Goal: Task Accomplishment & Management: Manage account settings

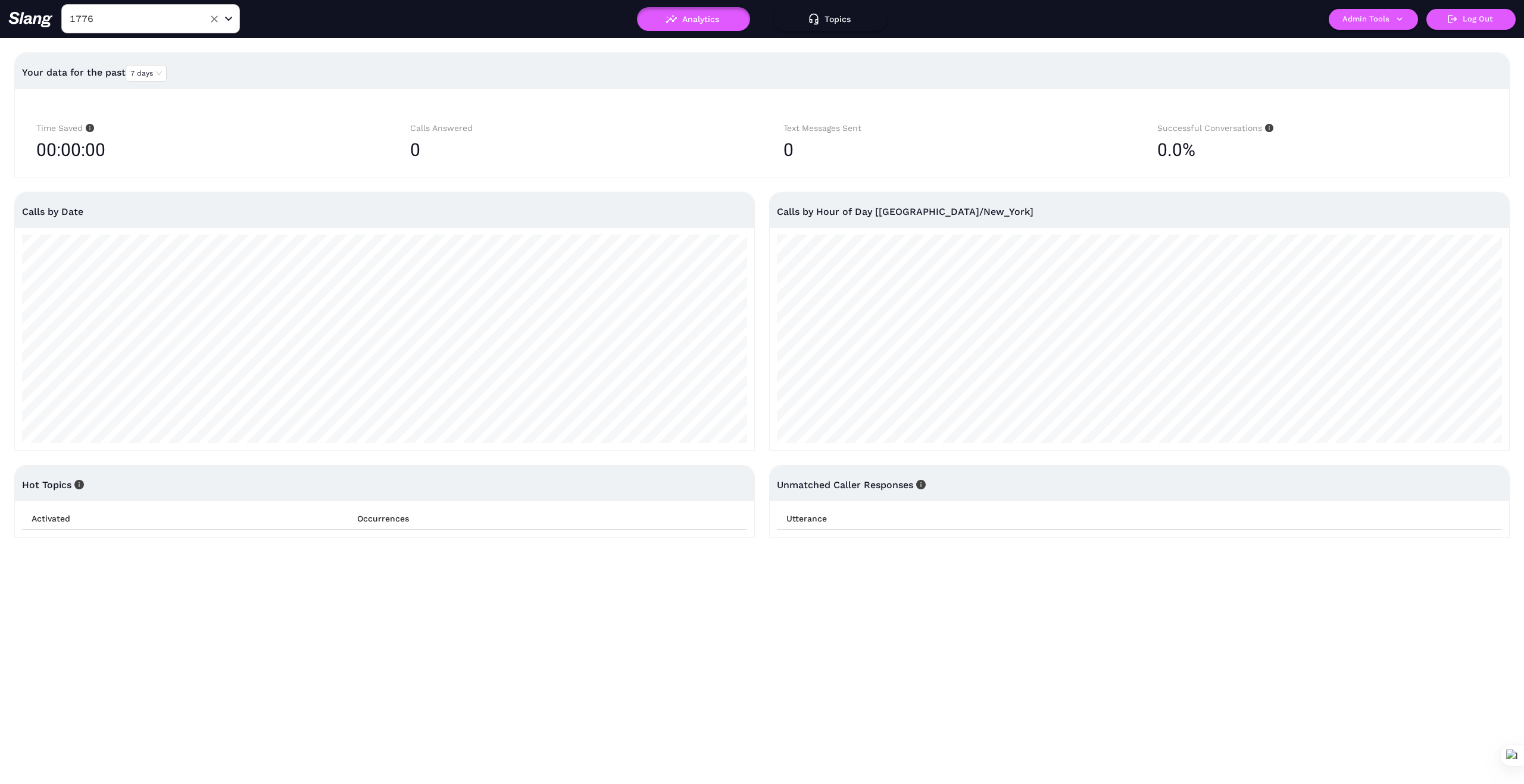
drag, startPoint x: 213, startPoint y: 18, endPoint x: 144, endPoint y: 21, distance: 69.1
click at [211, 18] on icon "Clear" at bounding box center [214, 19] width 12 height 12
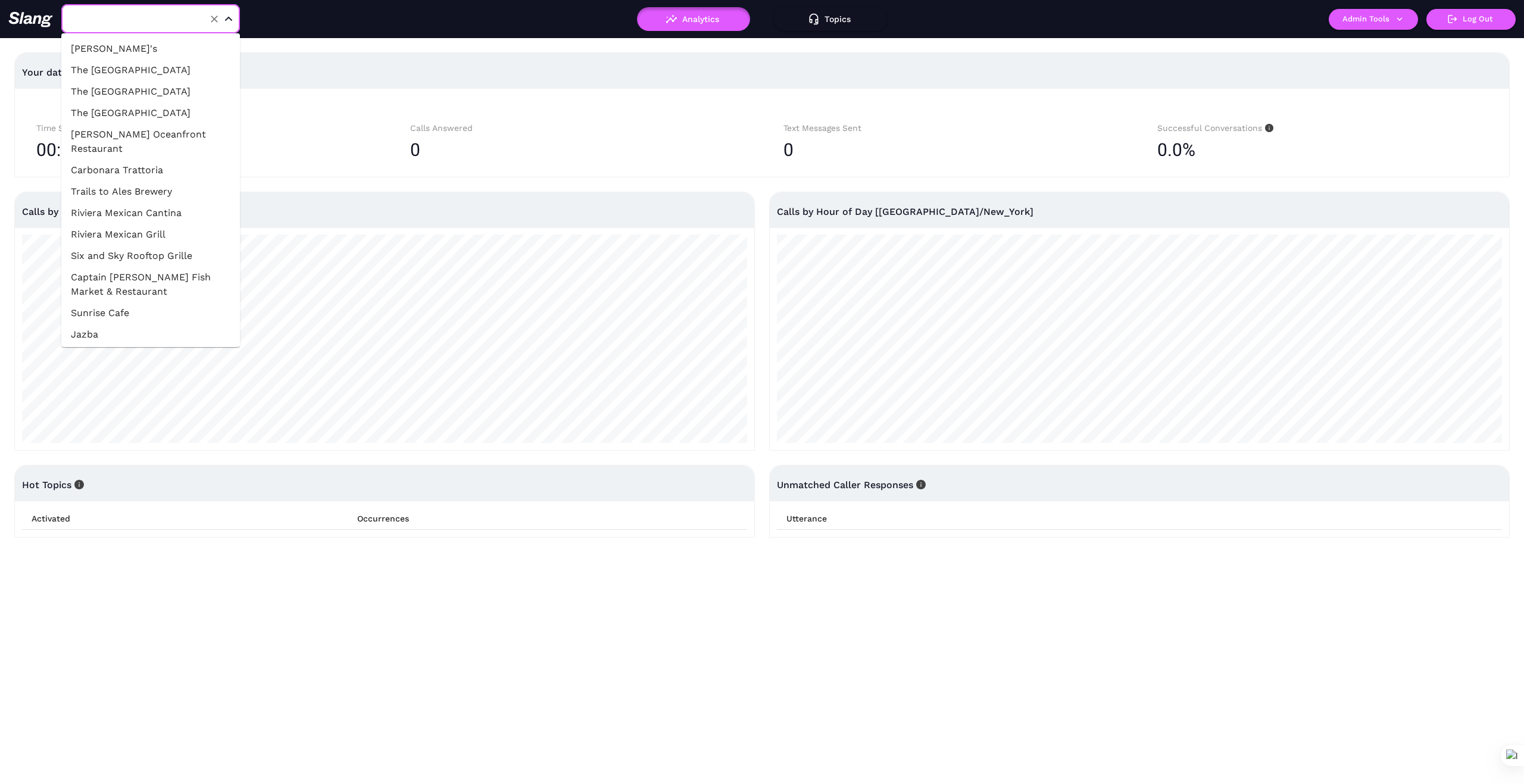
click at [144, 21] on input "text" at bounding box center [132, 18] width 131 height 18
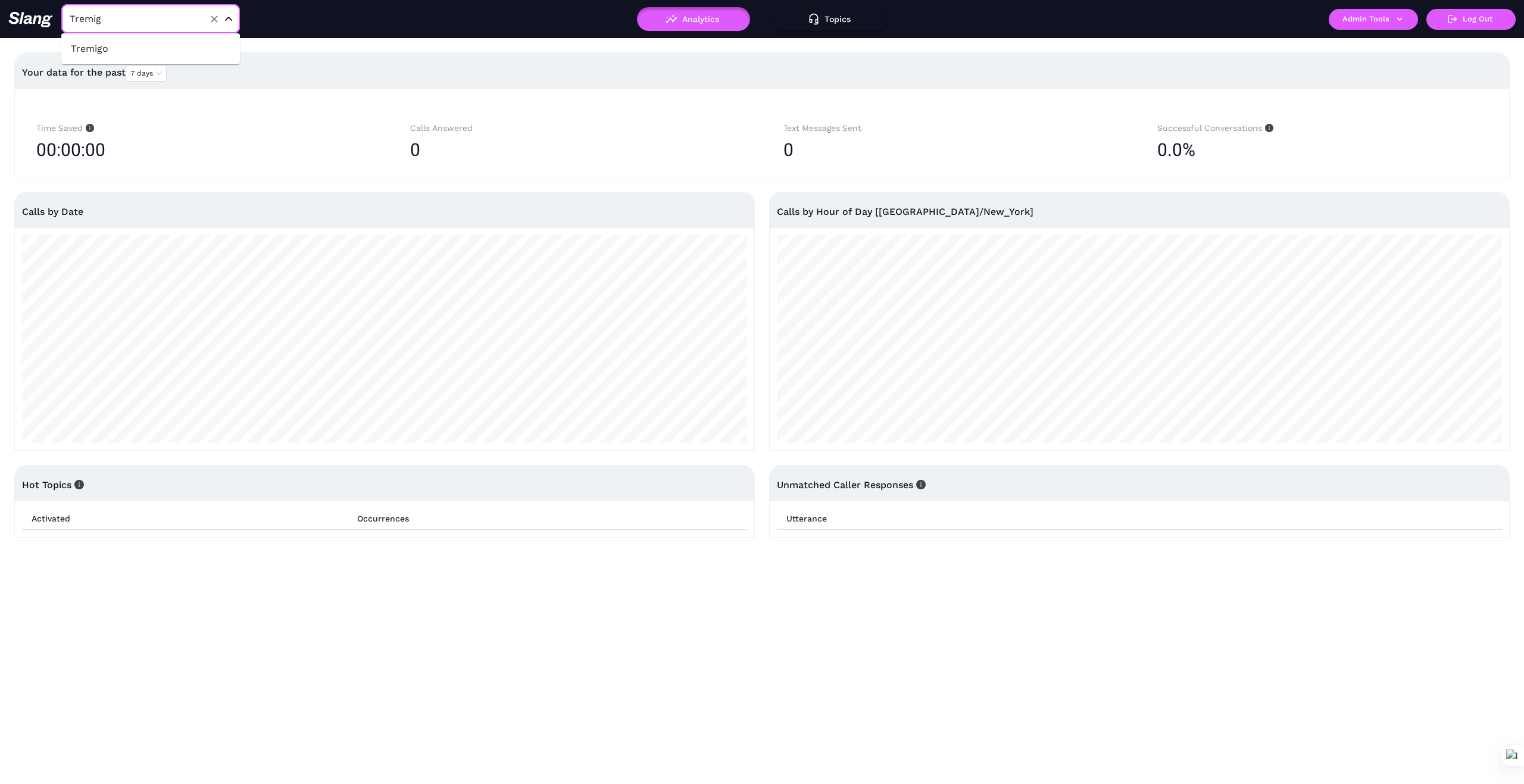
type input "Tremigo"
click at [96, 47] on li "Tremigo" at bounding box center [151, 48] width 178 height 21
type input "Tremigo"
click at [1397, 17] on icon "button" at bounding box center [1400, 19] width 11 height 11
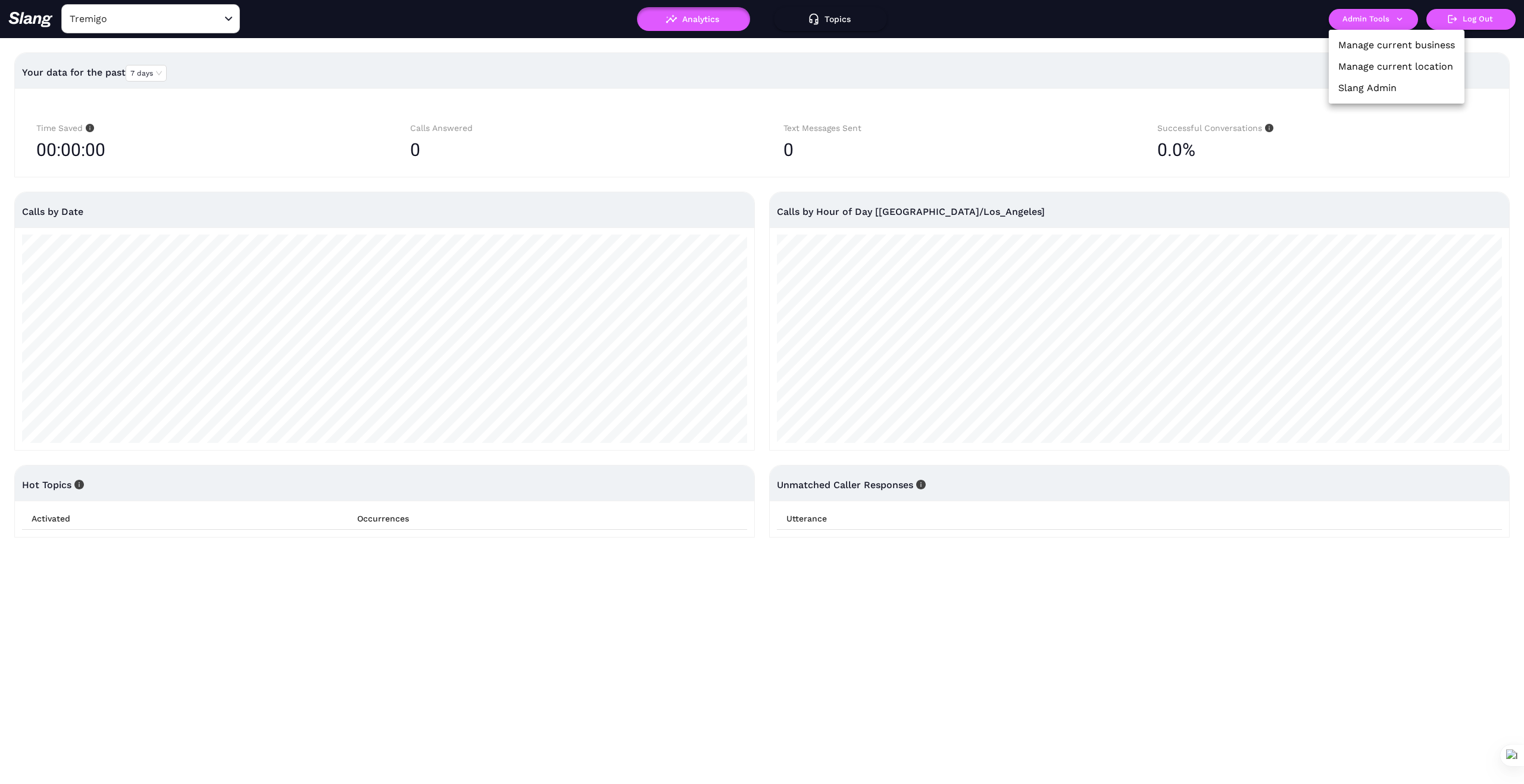
click at [1394, 44] on link "Manage current business" at bounding box center [1397, 45] width 117 height 14
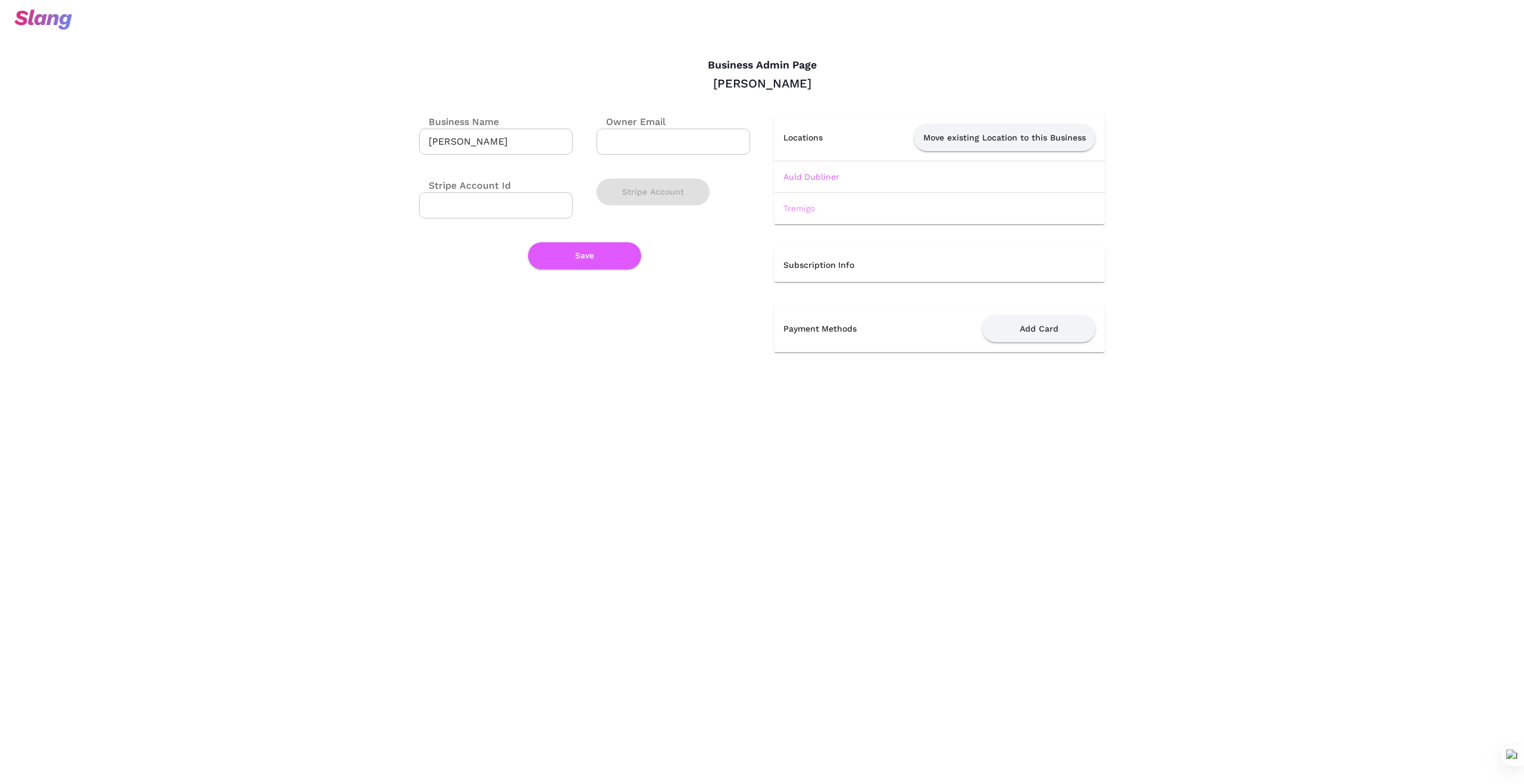
click at [796, 208] on link "Tremigo" at bounding box center [799, 208] width 32 height 9
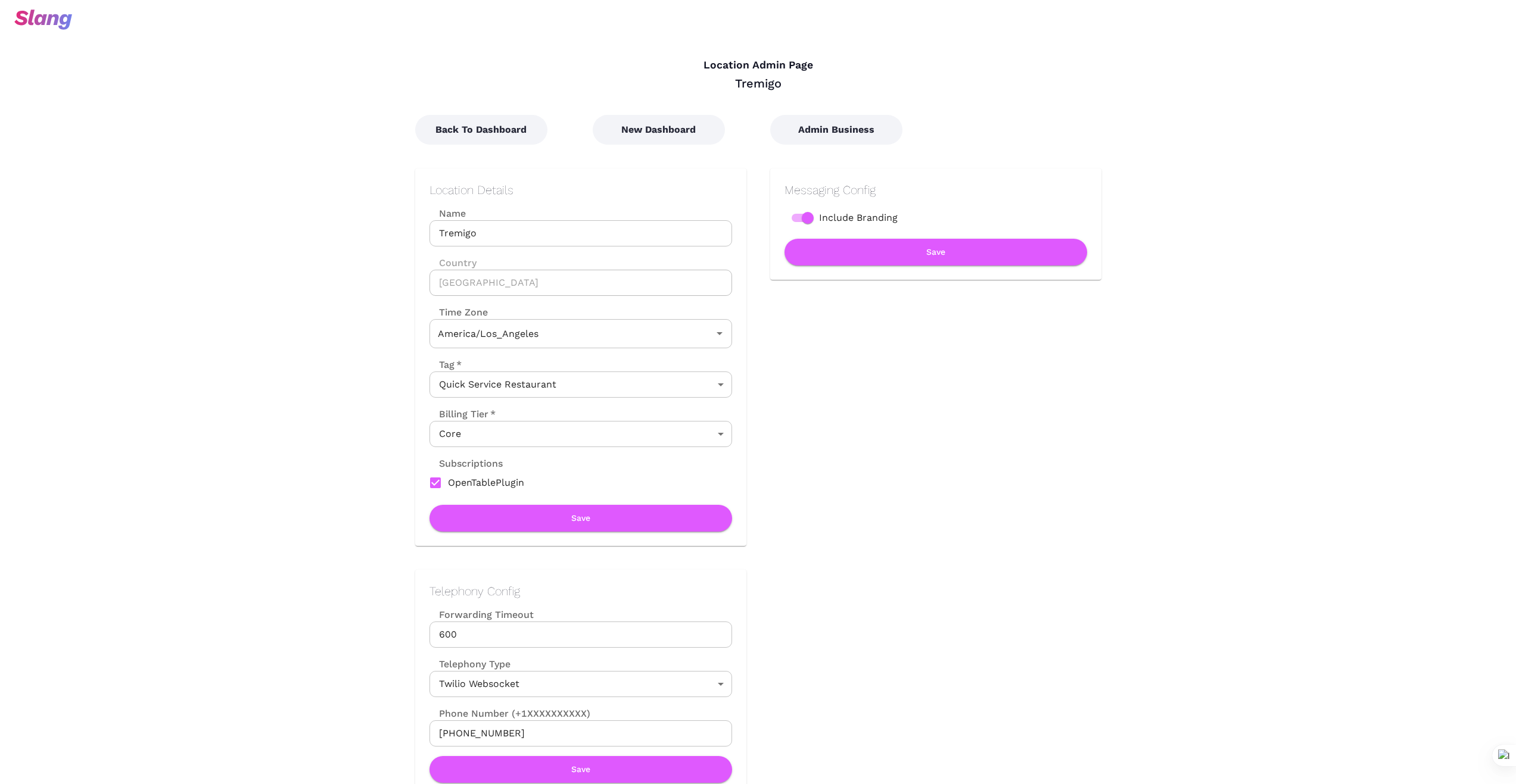
type input "Pacific Time"
drag, startPoint x: 735, startPoint y: 80, endPoint x: 792, endPoint y: 81, distance: 57.0
click at [792, 81] on div "Tremigo" at bounding box center [758, 84] width 686 height 16
copy div "Tremigo"
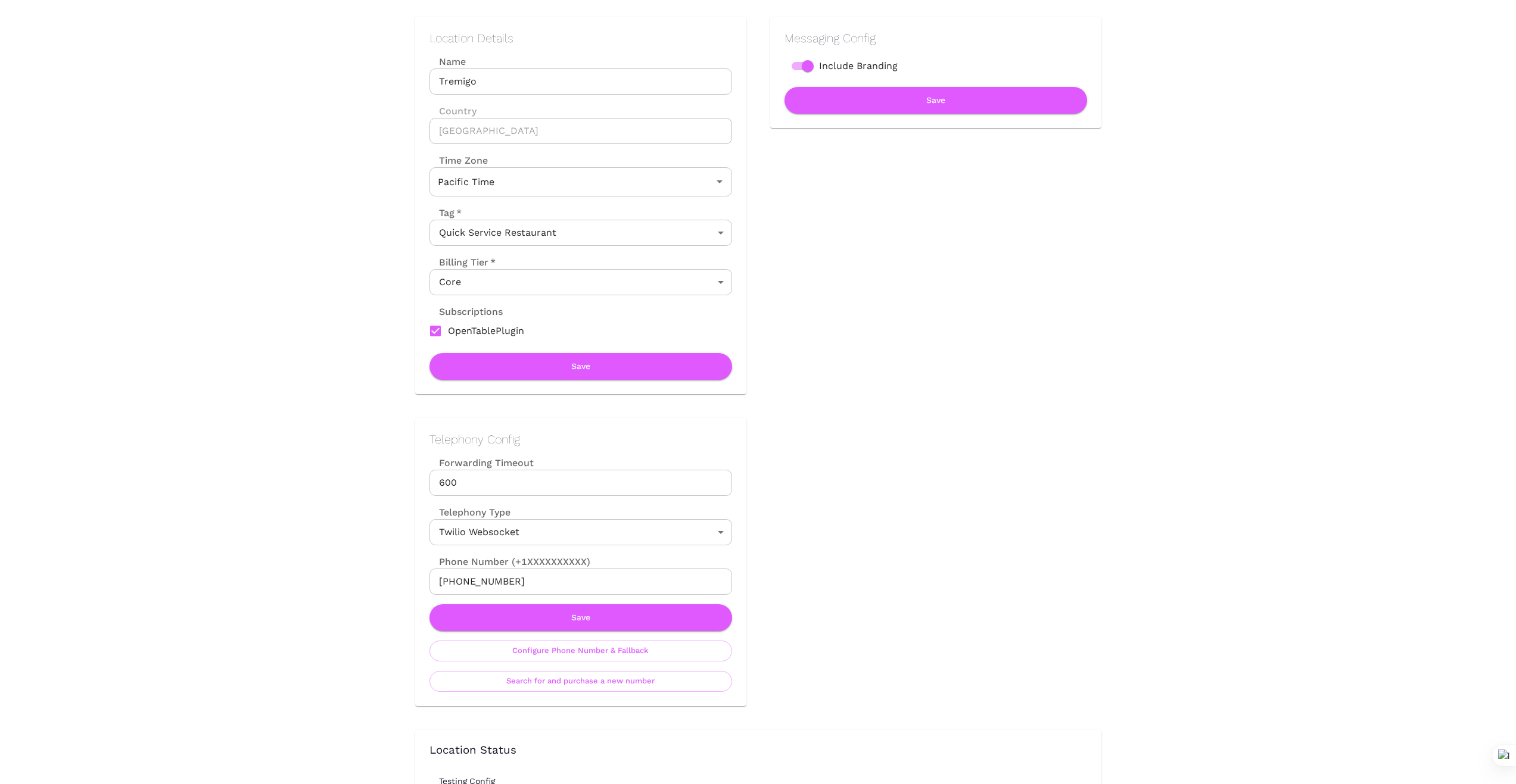
scroll to position [178, 0]
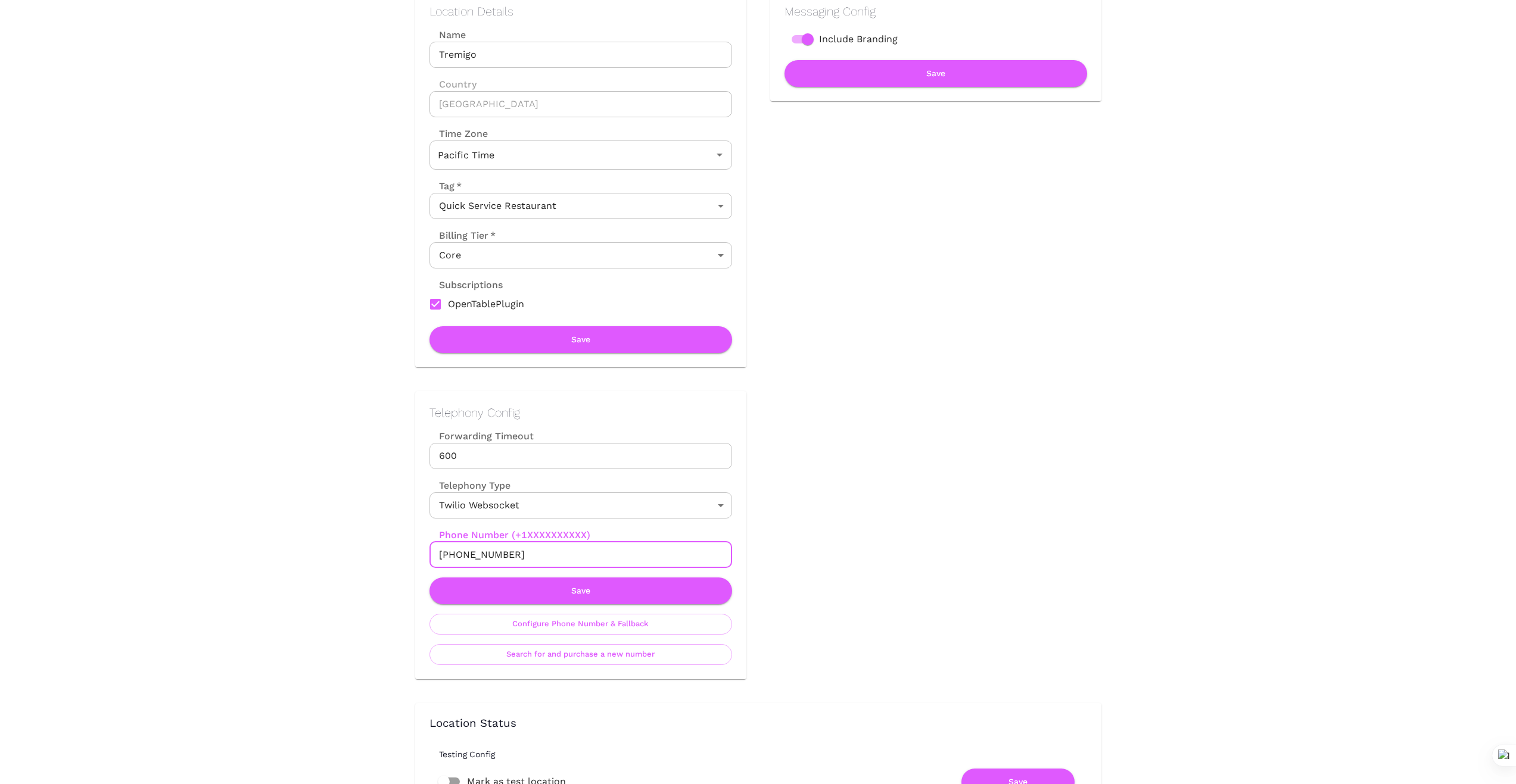
drag, startPoint x: 532, startPoint y: 558, endPoint x: 359, endPoint y: 565, distance: 173.1
drag, startPoint x: 309, startPoint y: 444, endPoint x: 495, endPoint y: 531, distance: 205.3
drag, startPoint x: 515, startPoint y: 553, endPoint x: 362, endPoint y: 563, distance: 153.3
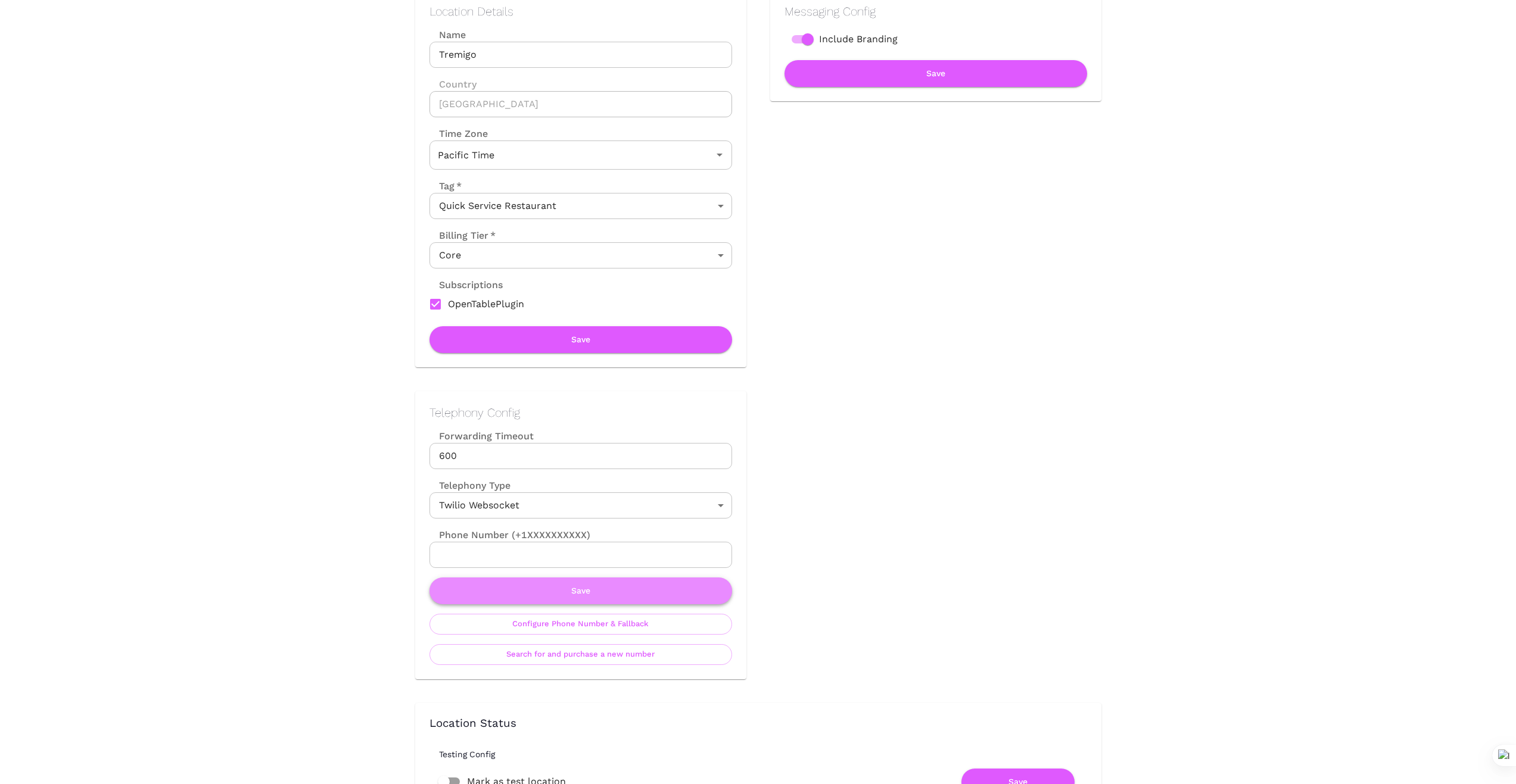
click at [572, 589] on button "Save" at bounding box center [581, 591] width 303 height 27
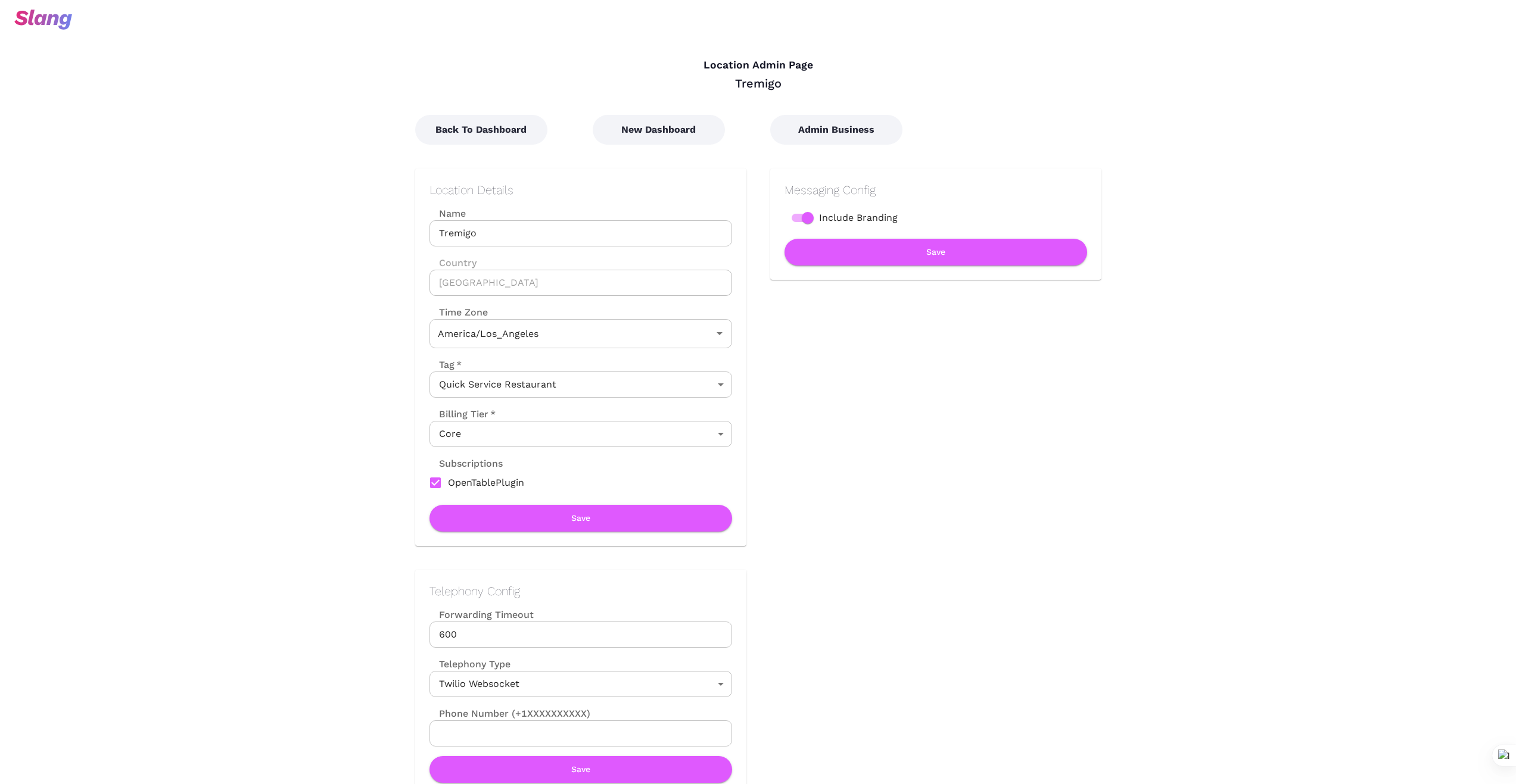
type input "Pacific Time"
click at [669, 125] on button "New Dashboard" at bounding box center [658, 129] width 132 height 30
type input "Pacific Time"
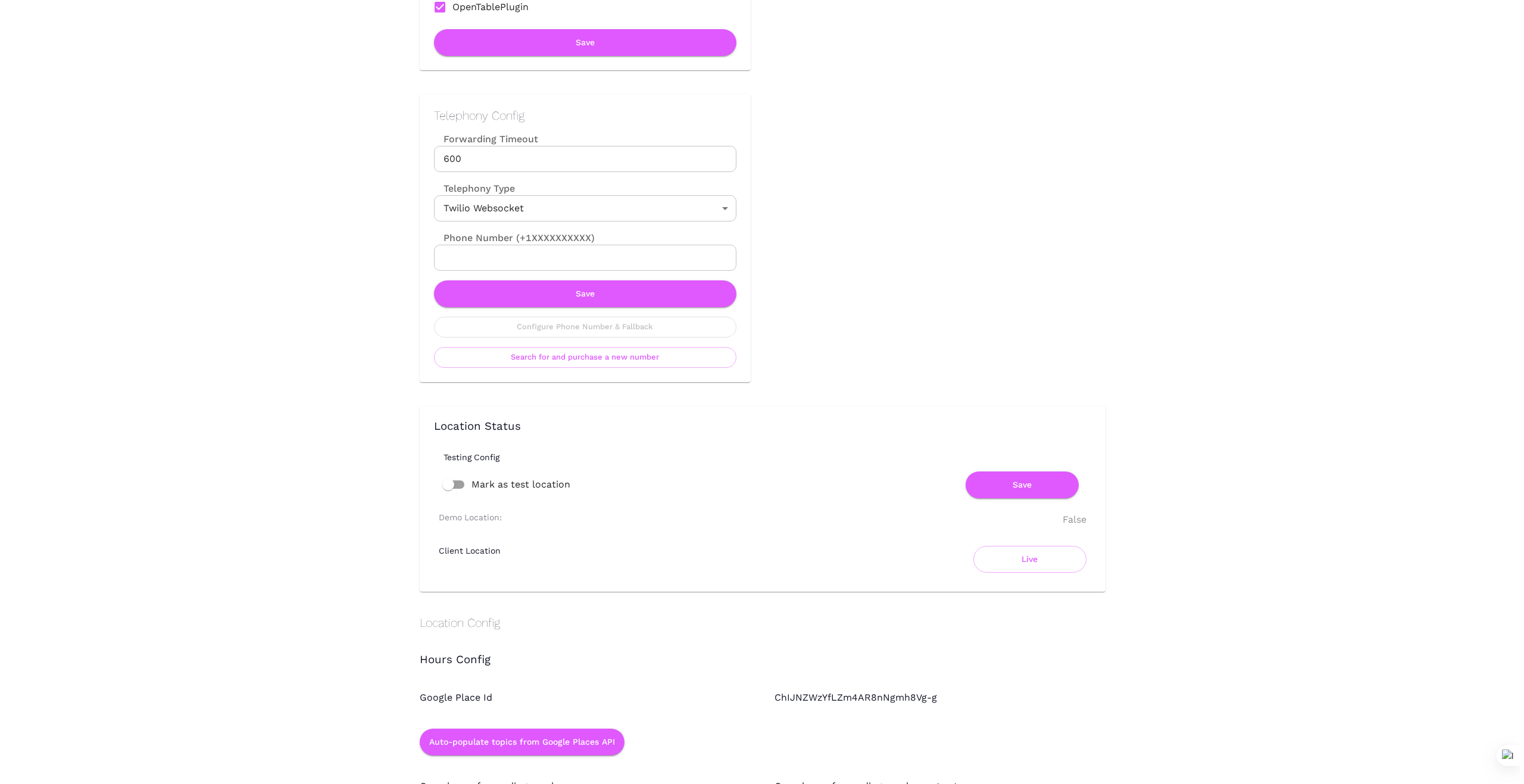
scroll to position [476, 0]
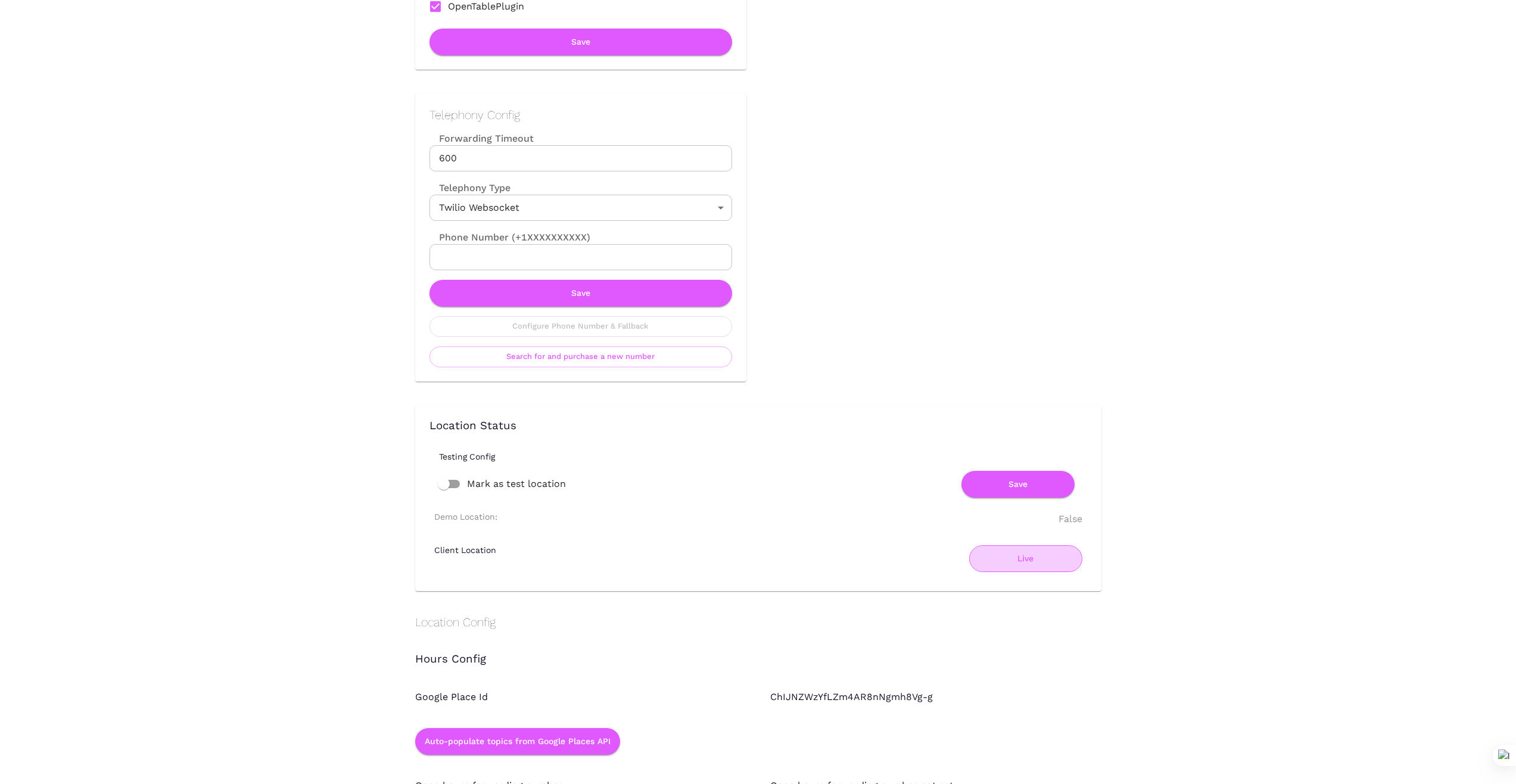
click at [1029, 554] on button "Live" at bounding box center [1025, 559] width 113 height 27
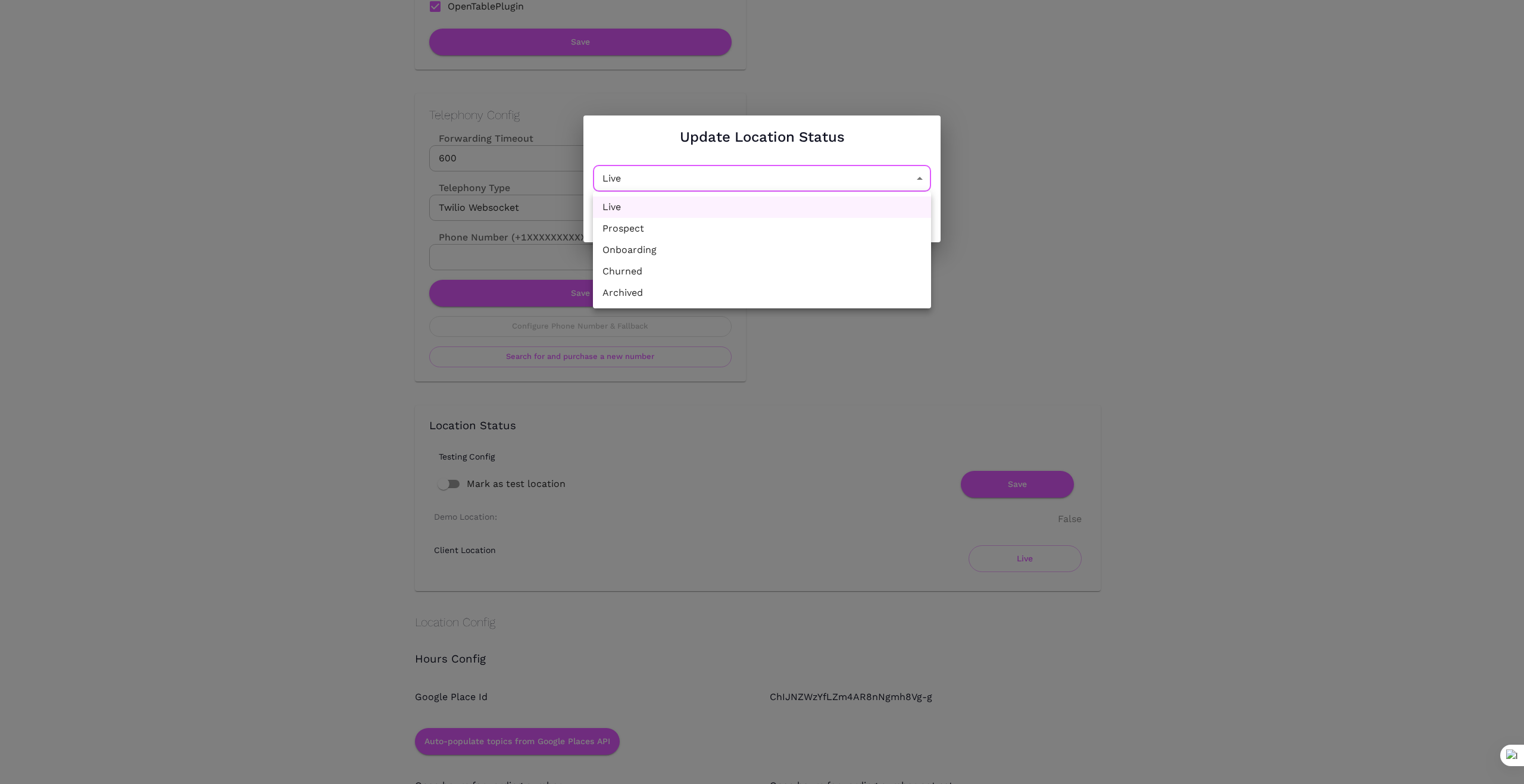
click at [794, 271] on li "Churned" at bounding box center [762, 271] width 338 height 21
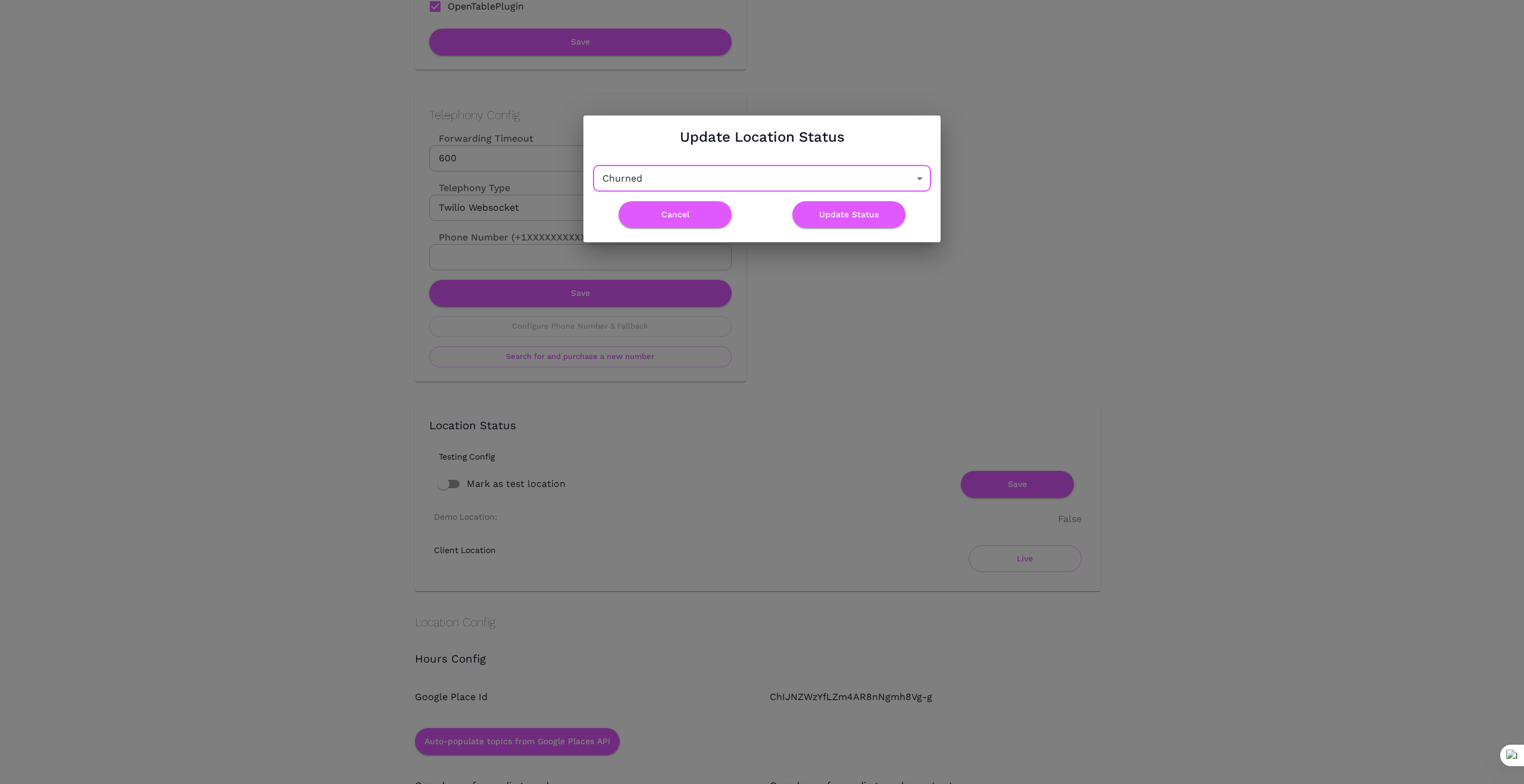
type input "Churned"
click at [846, 212] on button "Update Status" at bounding box center [848, 215] width 113 height 27
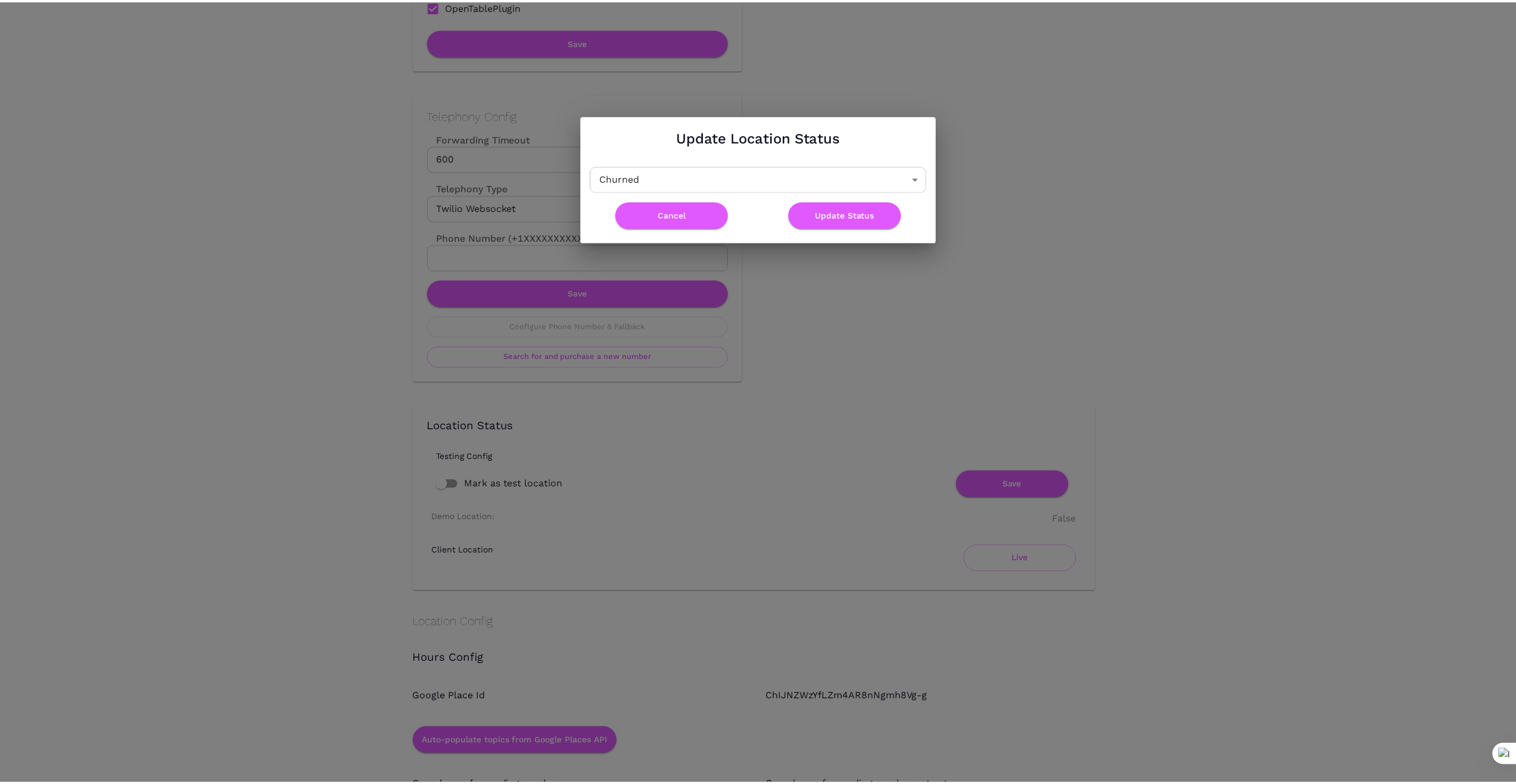
scroll to position [0, 0]
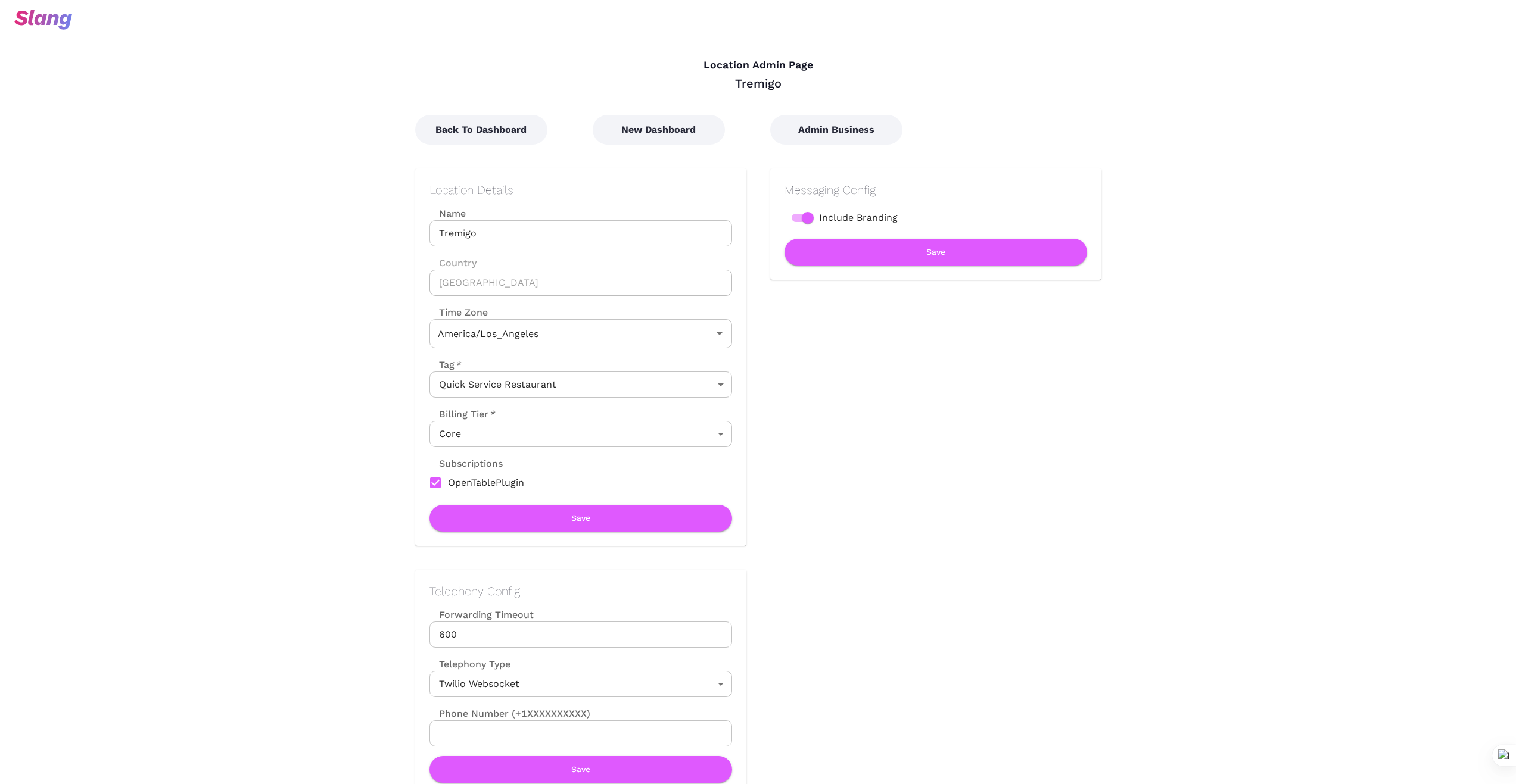
type input "Pacific Time"
click at [472, 130] on button "Back To Dashboard" at bounding box center [480, 129] width 132 height 30
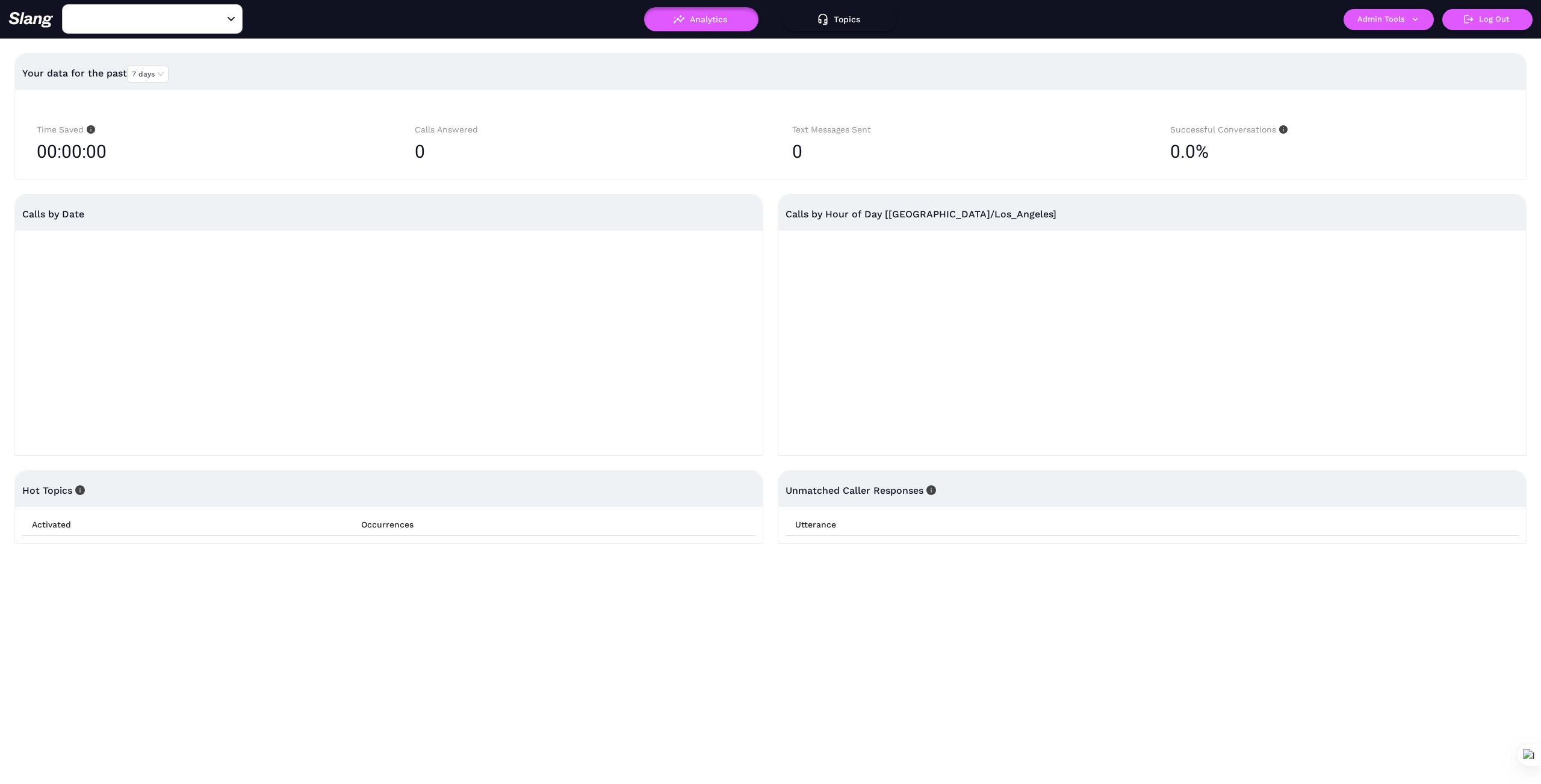
type input "Tremigo"
click at [1416, 22] on icon "button" at bounding box center [1416, 19] width 11 height 11
click at [1407, 46] on link "Manage current business" at bounding box center [1412, 46] width 118 height 14
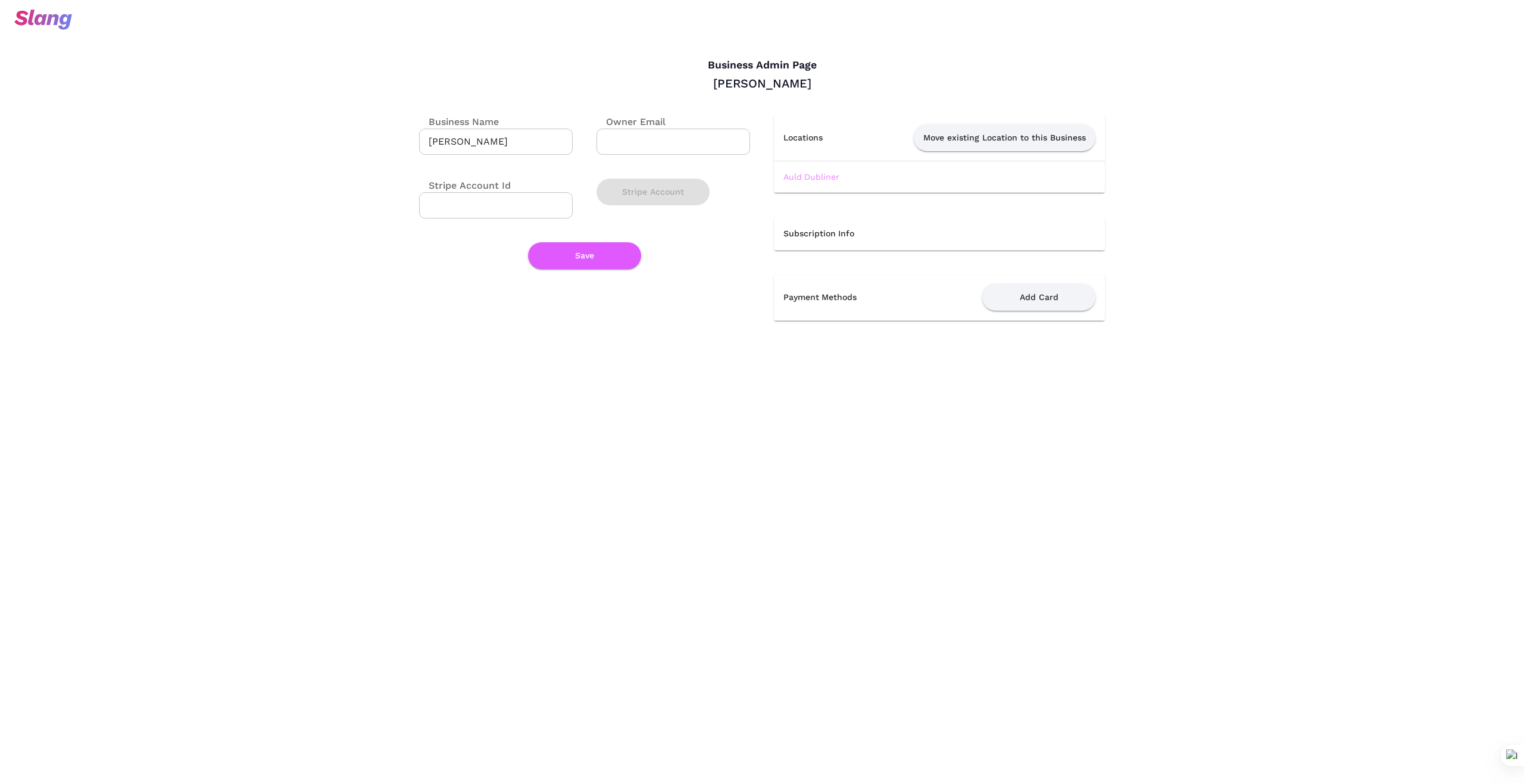
click at [819, 178] on link "Auld Dubliner" at bounding box center [811, 177] width 56 height 9
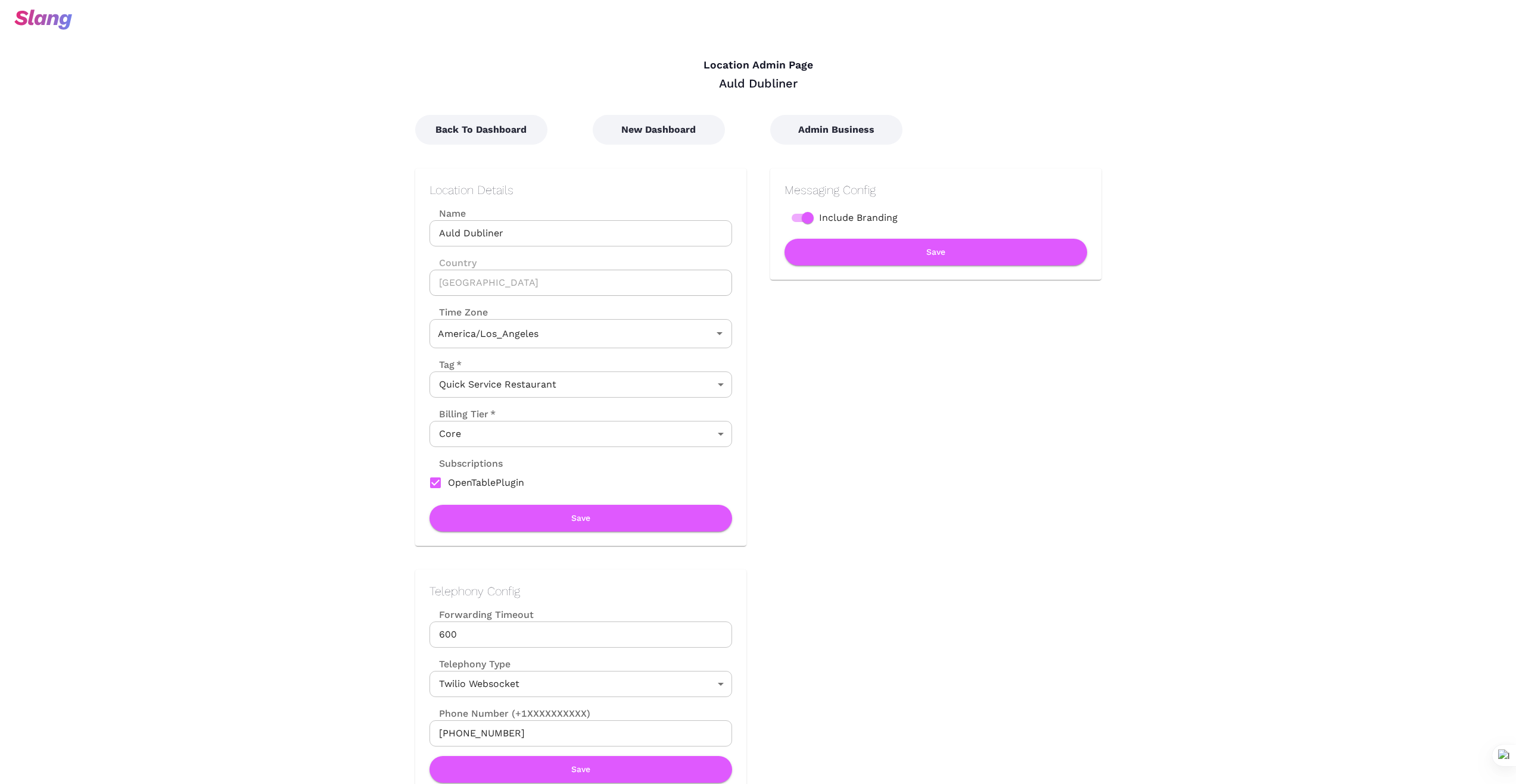
type input "Pacific Time"
drag, startPoint x: 513, startPoint y: 233, endPoint x: 391, endPoint y: 227, distance: 122.1
click at [391, 227] on div "Location Details Name Auld Dubliner Name Country United States Country Time Zon…" at bounding box center [568, 345] width 355 height 401
drag, startPoint x: 965, startPoint y: 439, endPoint x: 950, endPoint y: 444, distance: 15.8
click at [962, 439] on div "Messaging Config Include Branding Save" at bounding box center [924, 345] width 355 height 401
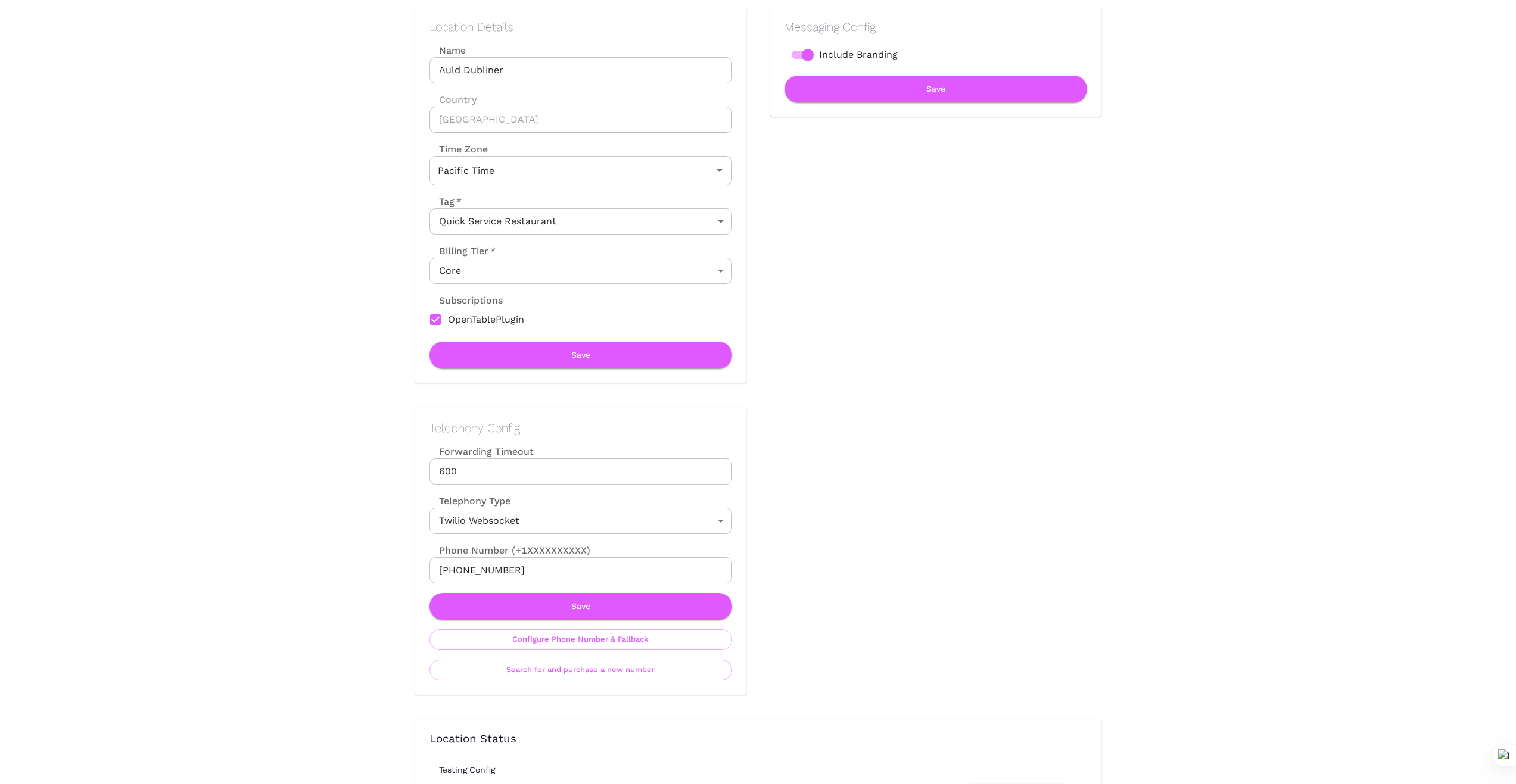
scroll to position [178, 0]
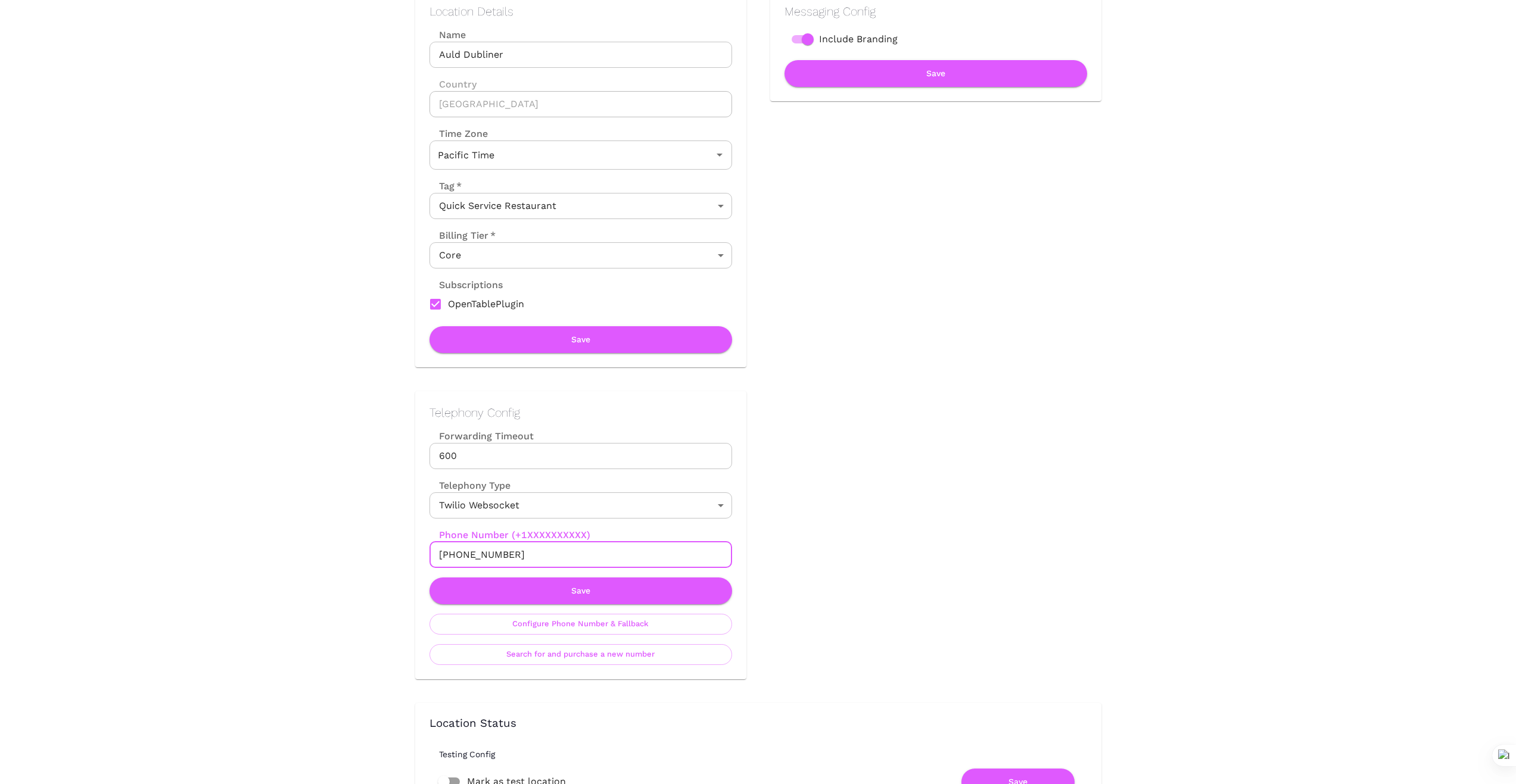
drag, startPoint x: 518, startPoint y: 551, endPoint x: 309, endPoint y: 542, distance: 209.2
drag, startPoint x: 316, startPoint y: 543, endPoint x: 483, endPoint y: 548, distance: 167.1
drag, startPoint x: 513, startPoint y: 553, endPoint x: 355, endPoint y: 569, distance: 158.8
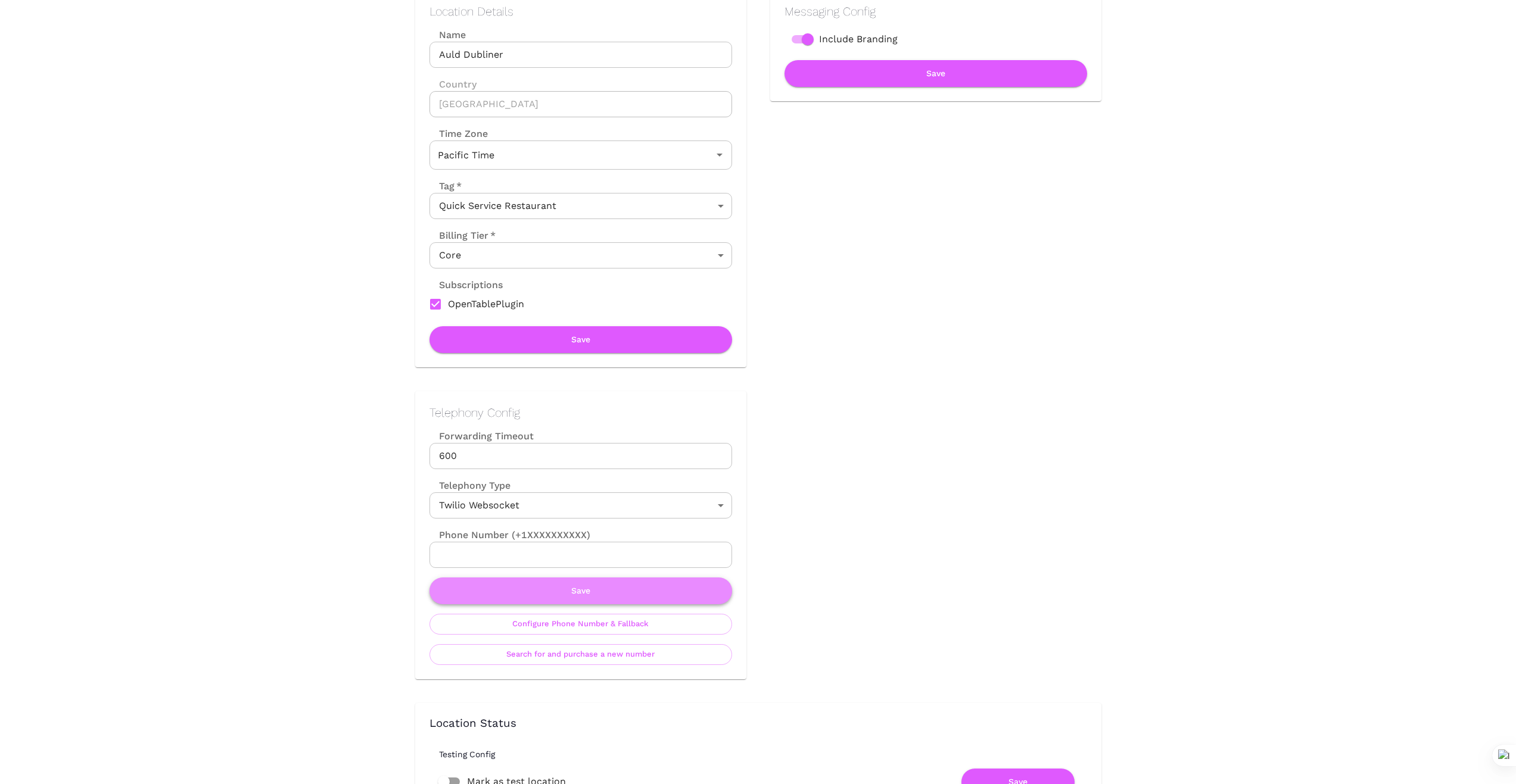
click at [575, 591] on button "Save" at bounding box center [581, 591] width 303 height 27
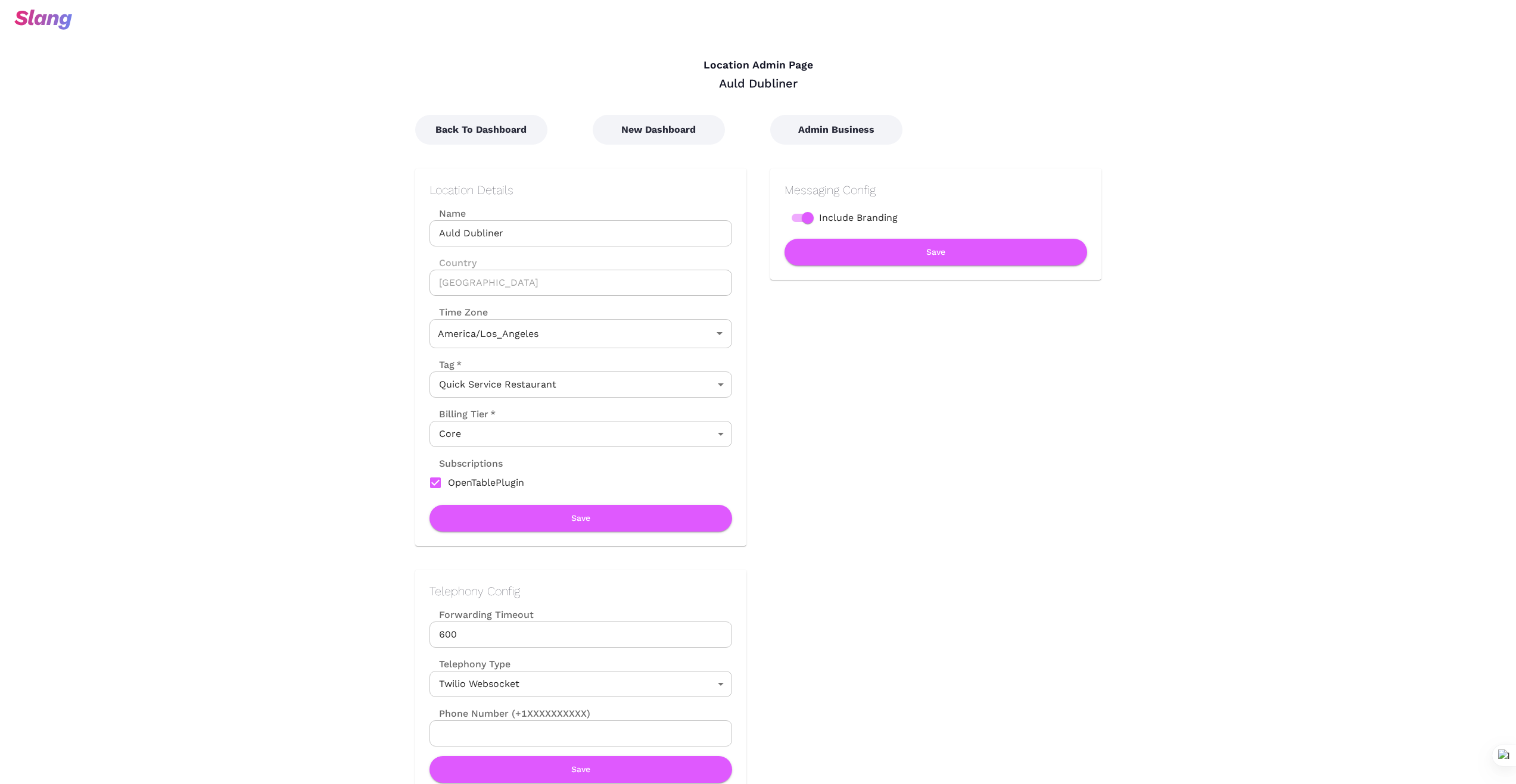
type input "Pacific Time"
click at [656, 129] on button "New Dashboard" at bounding box center [658, 129] width 132 height 30
type input "Pacific Time"
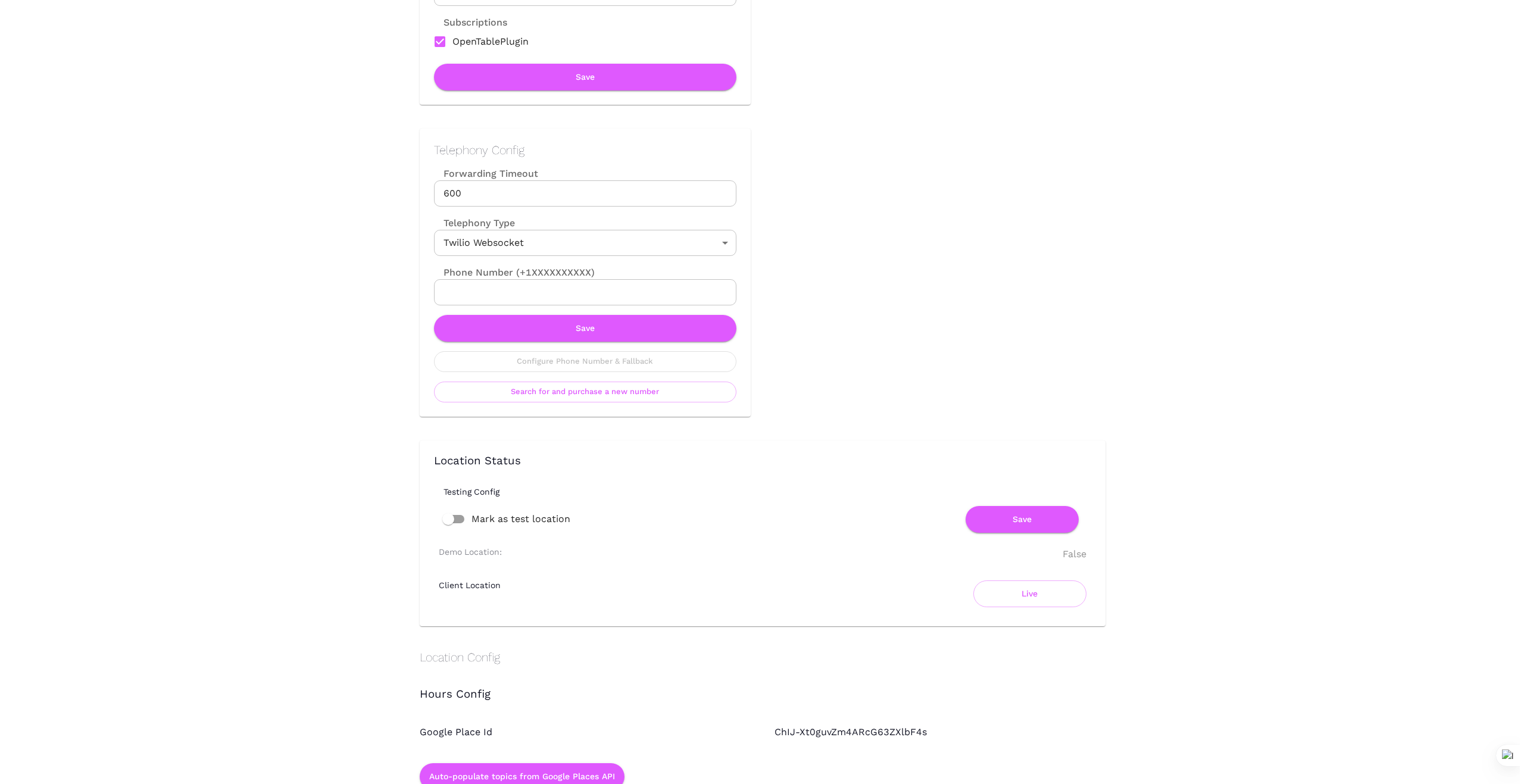
scroll to position [456, 0]
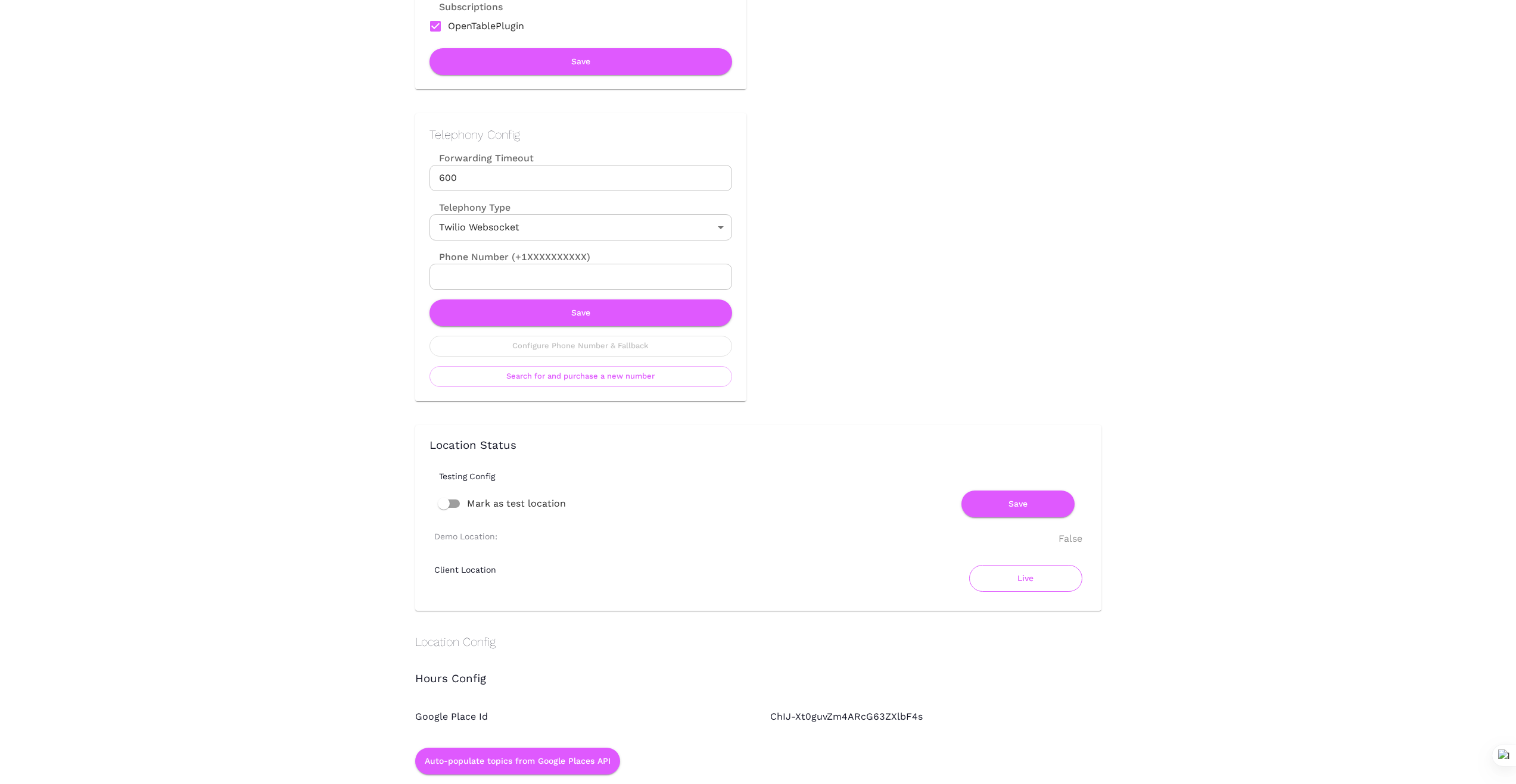
click at [1011, 583] on button "Live" at bounding box center [1025, 578] width 113 height 27
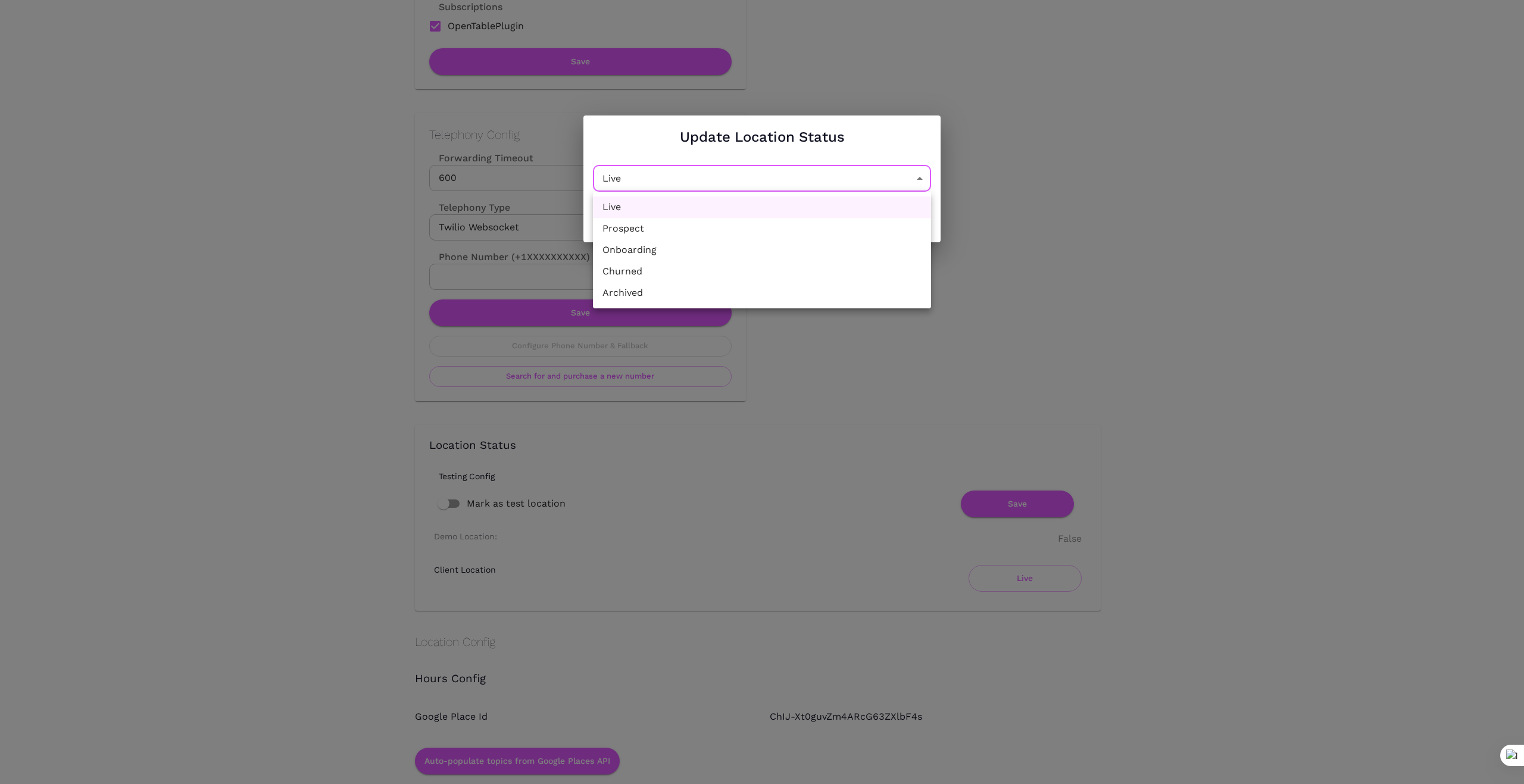
click at [764, 272] on li "Churned" at bounding box center [762, 271] width 338 height 21
type input "Churned"
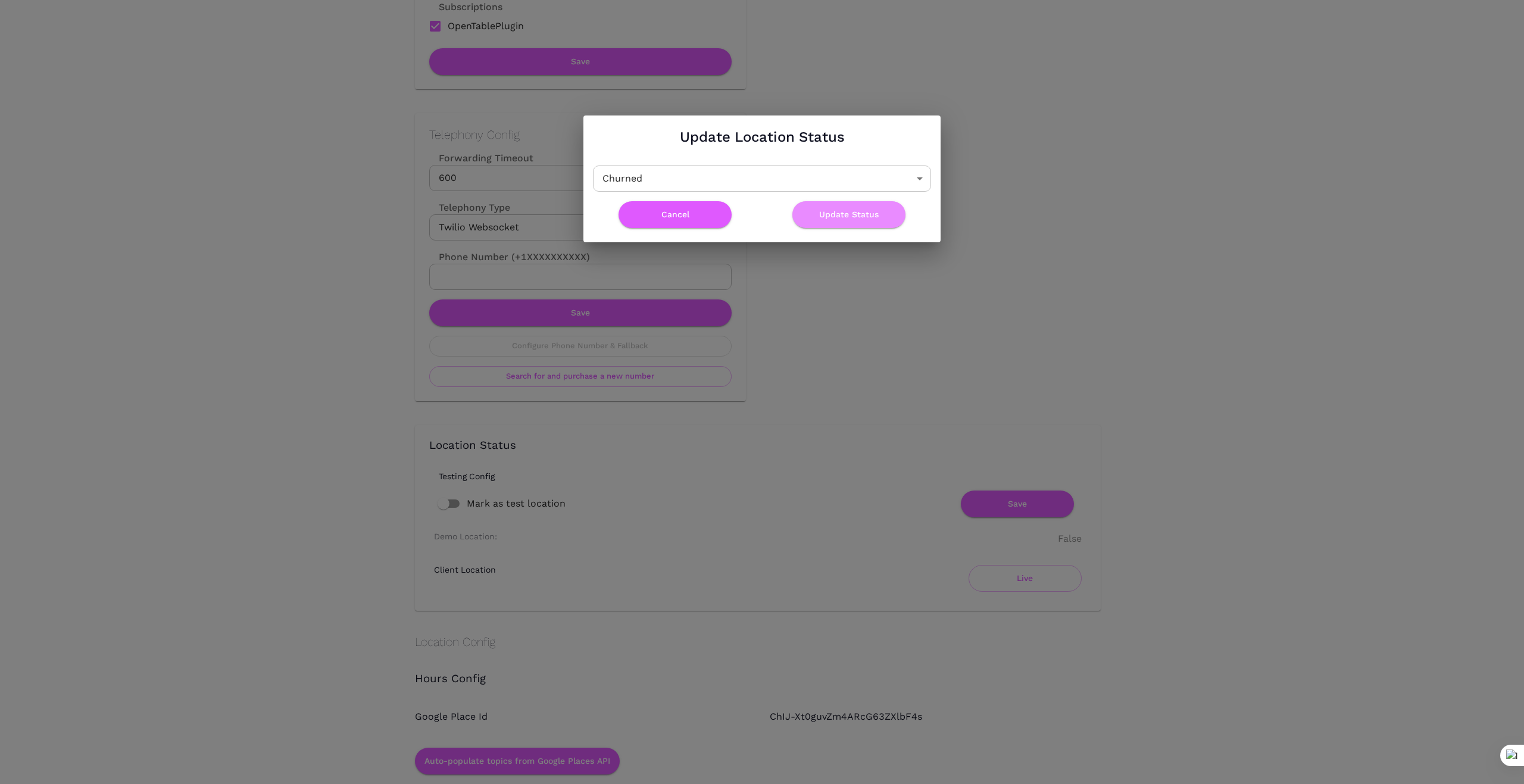
drag, startPoint x: 839, startPoint y: 214, endPoint x: 918, endPoint y: 412, distance: 213.2
click at [839, 214] on button "Update Status" at bounding box center [848, 215] width 113 height 27
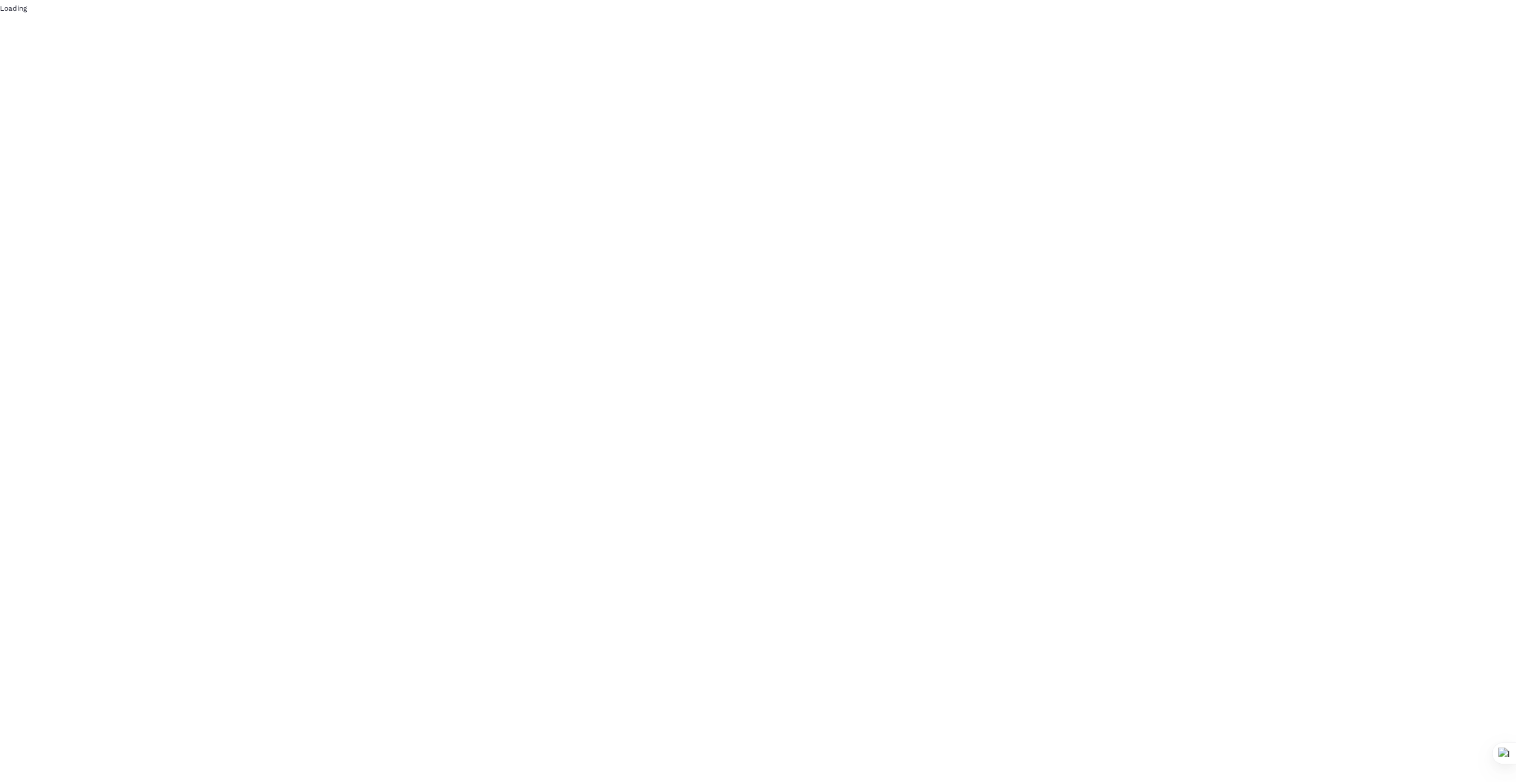
scroll to position [0, 0]
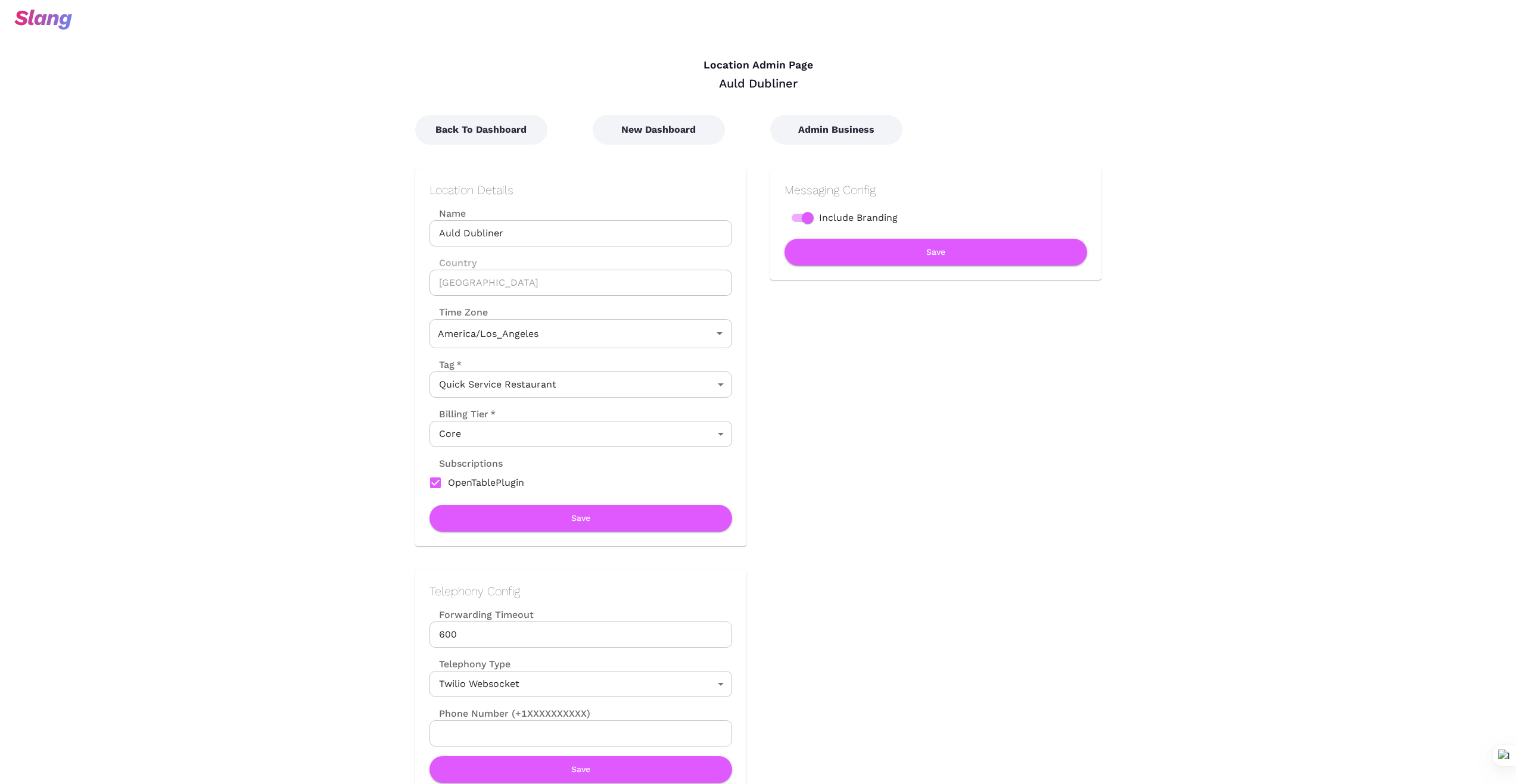
type input "Pacific Time"
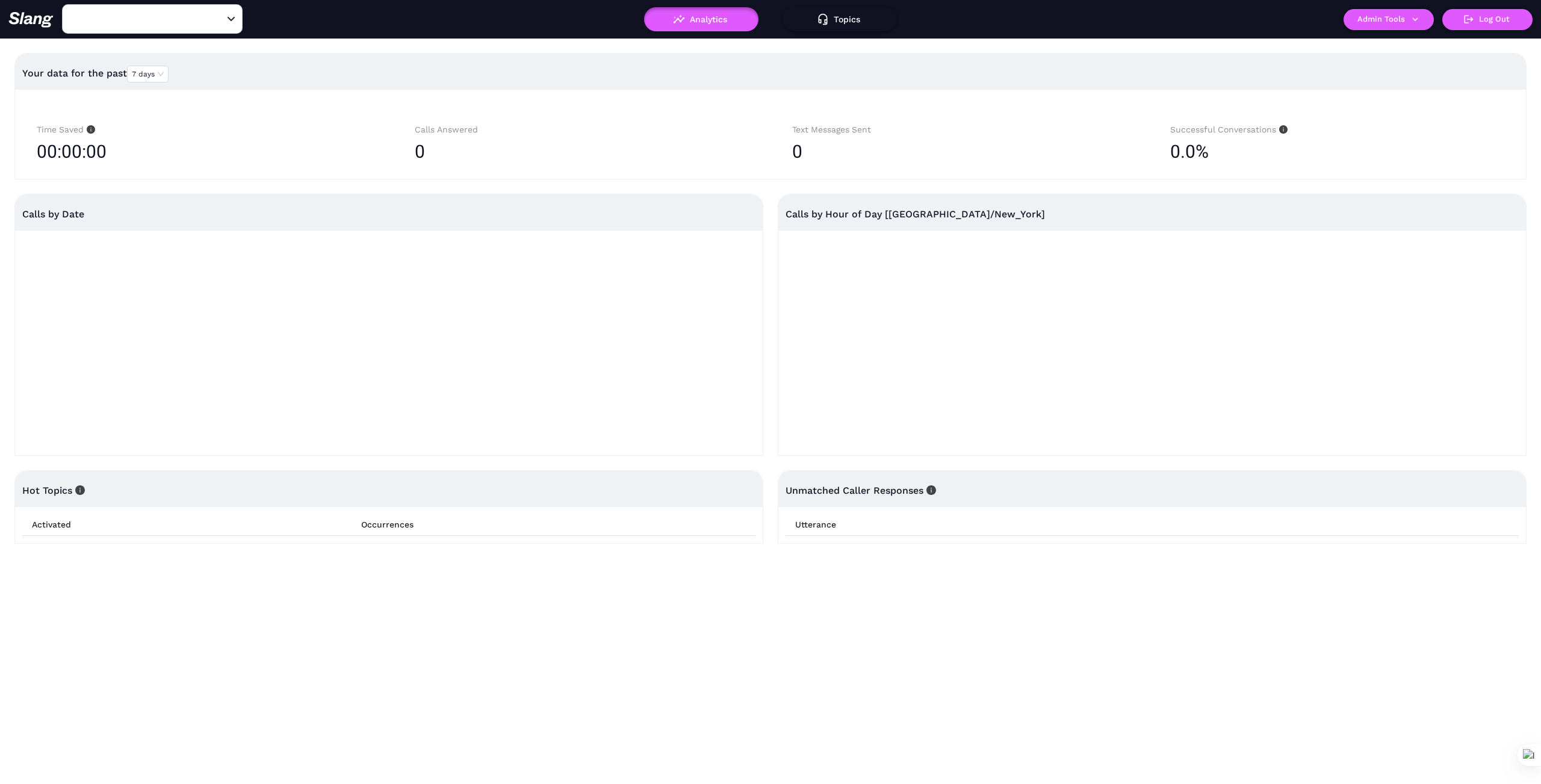
type input "1776"
click at [232, 14] on div "Open" at bounding box center [231, 19] width 12 height 12
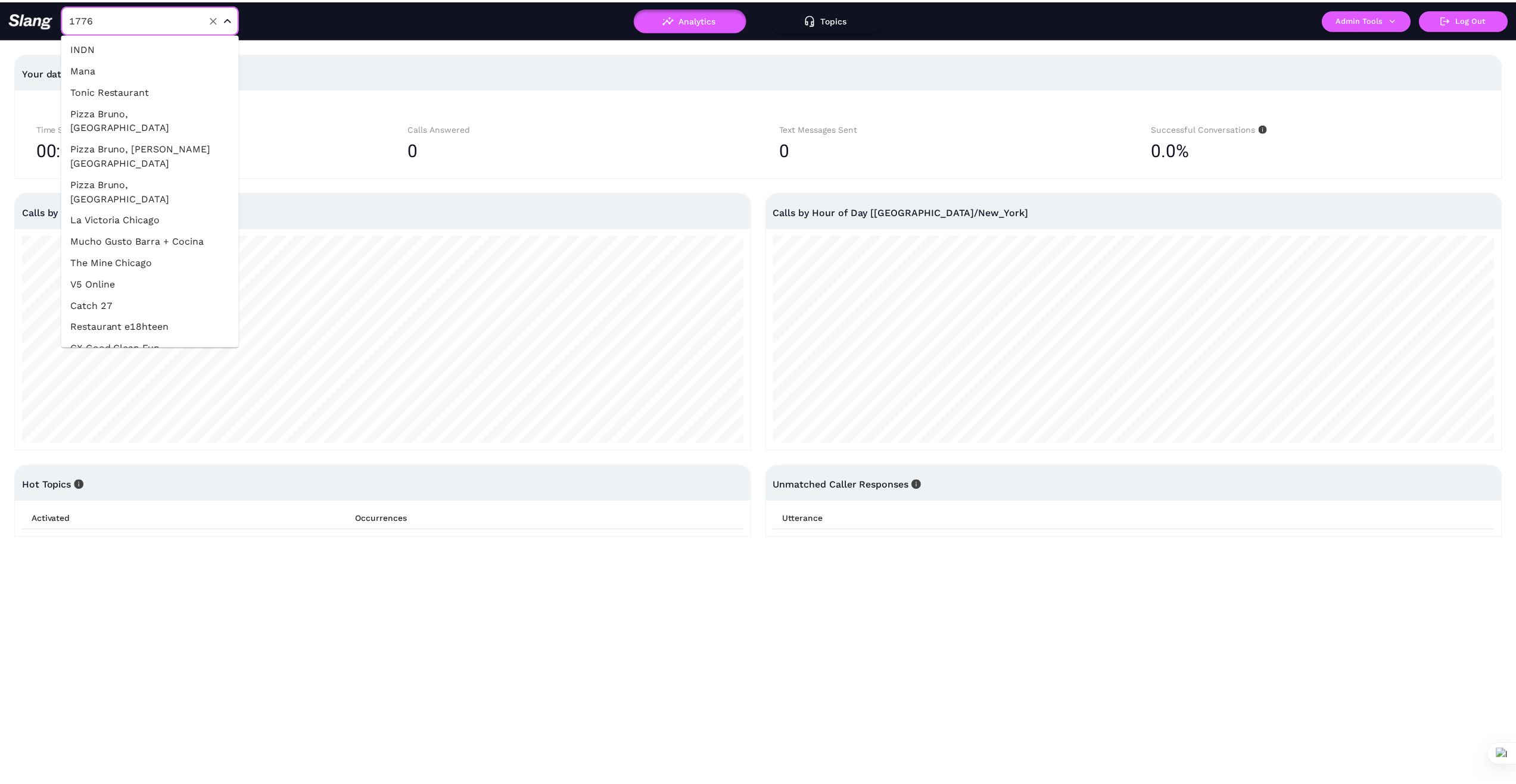
scroll to position [377, 0]
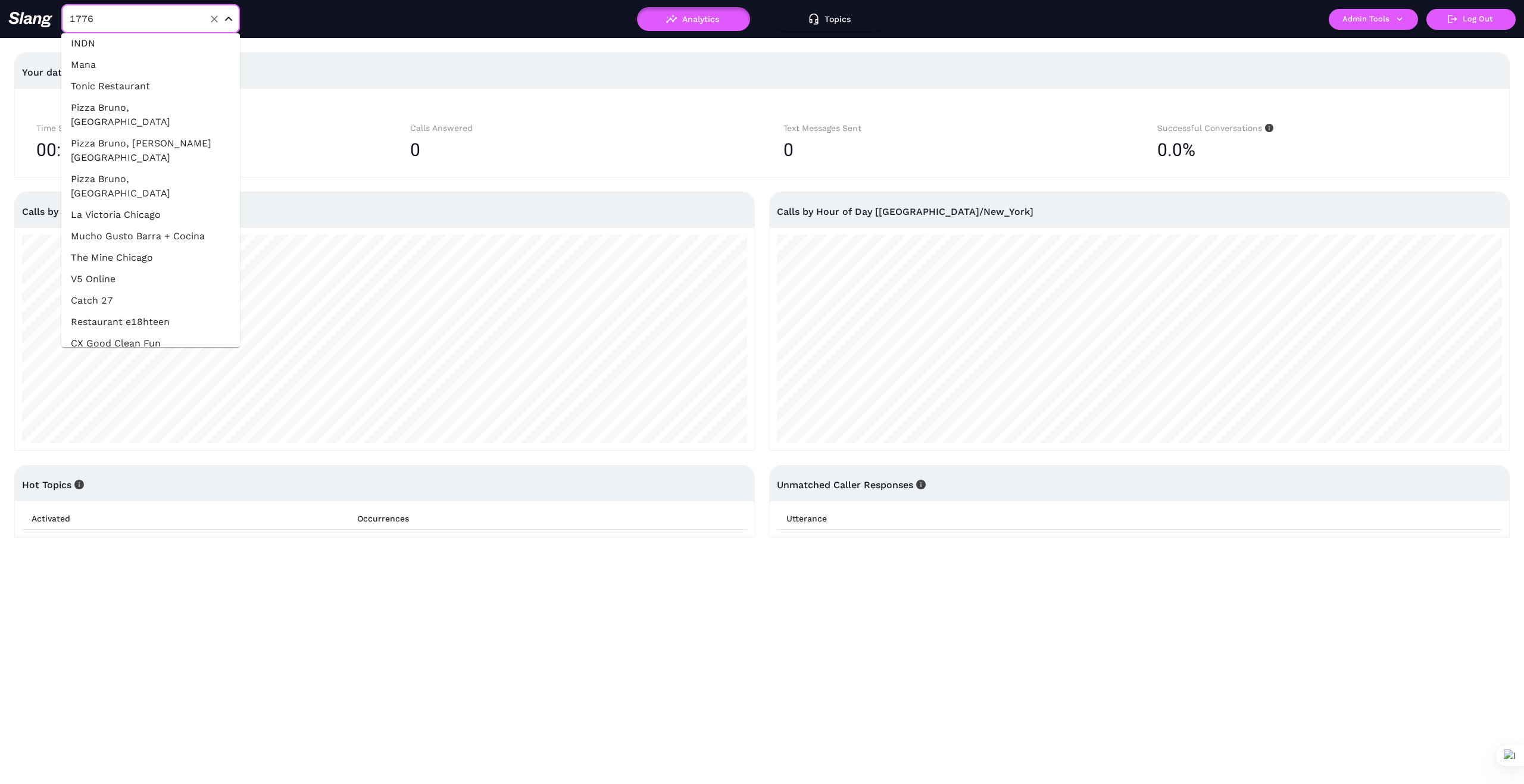
click at [181, 247] on li "The Mine Chicago" at bounding box center [151, 257] width 178 height 21
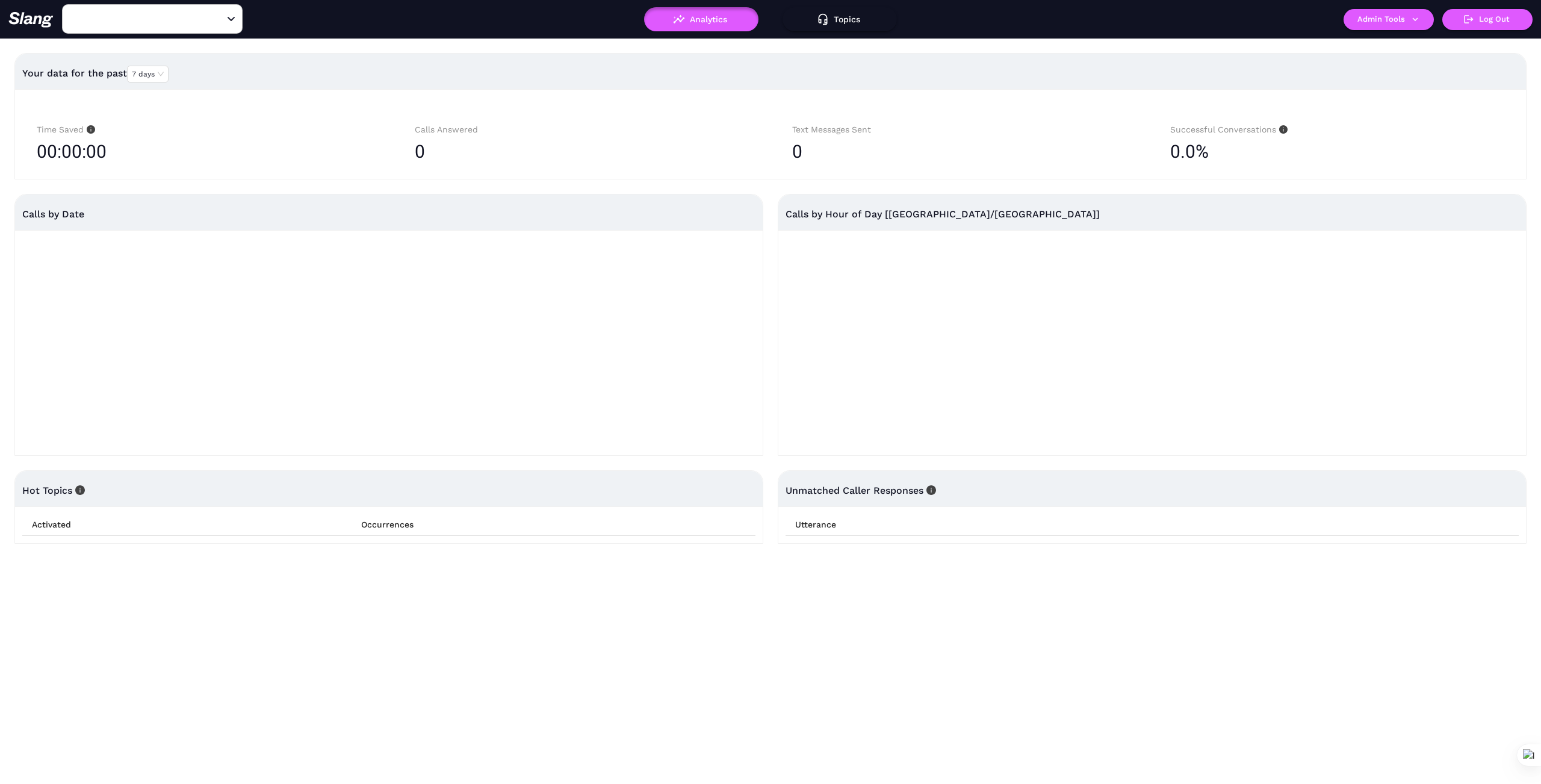
type input "The Mine Chicago"
click at [1422, 20] on button "Admin Tools" at bounding box center [1388, 19] width 90 height 21
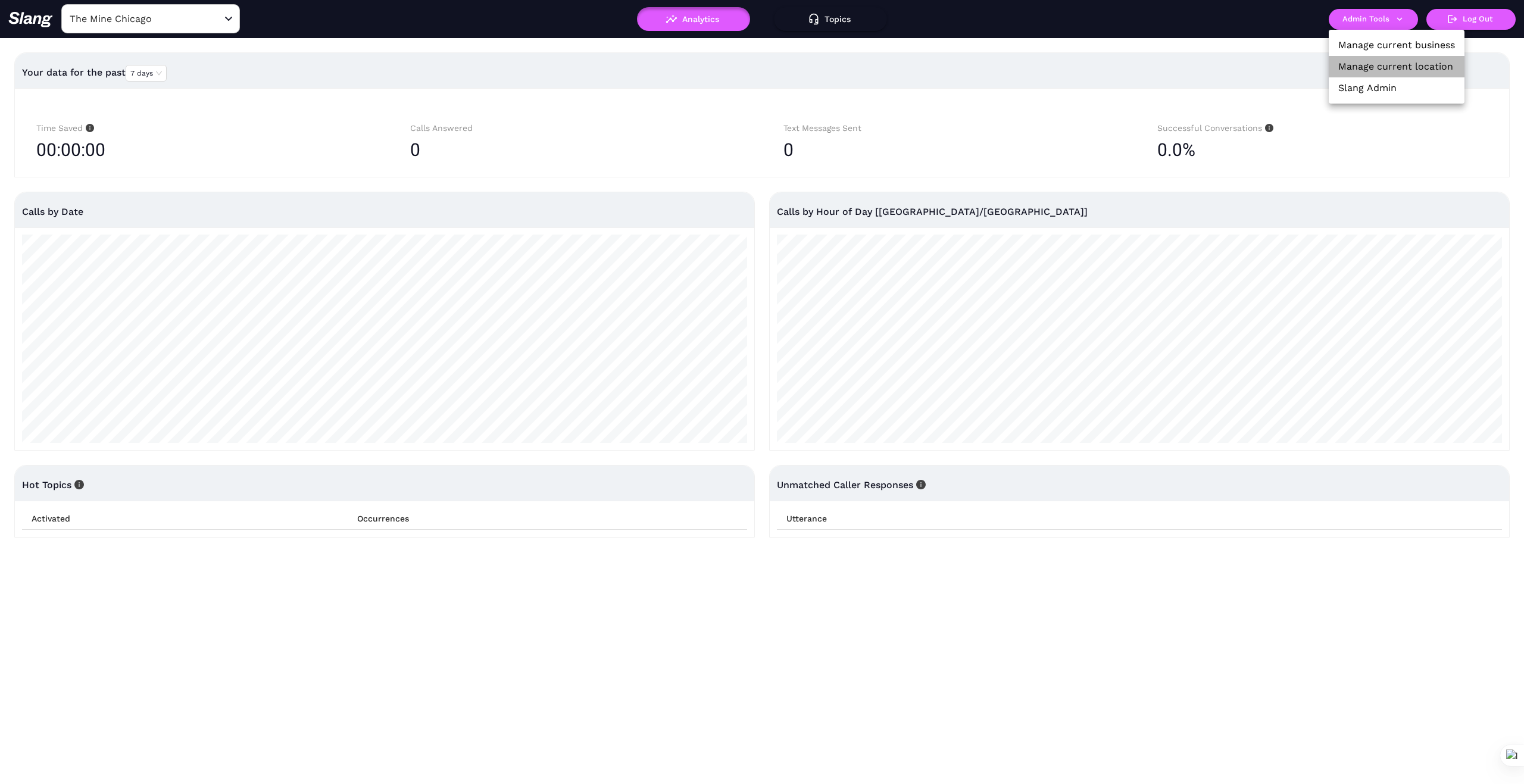
click at [1384, 64] on link "Manage current location" at bounding box center [1395, 66] width 114 height 14
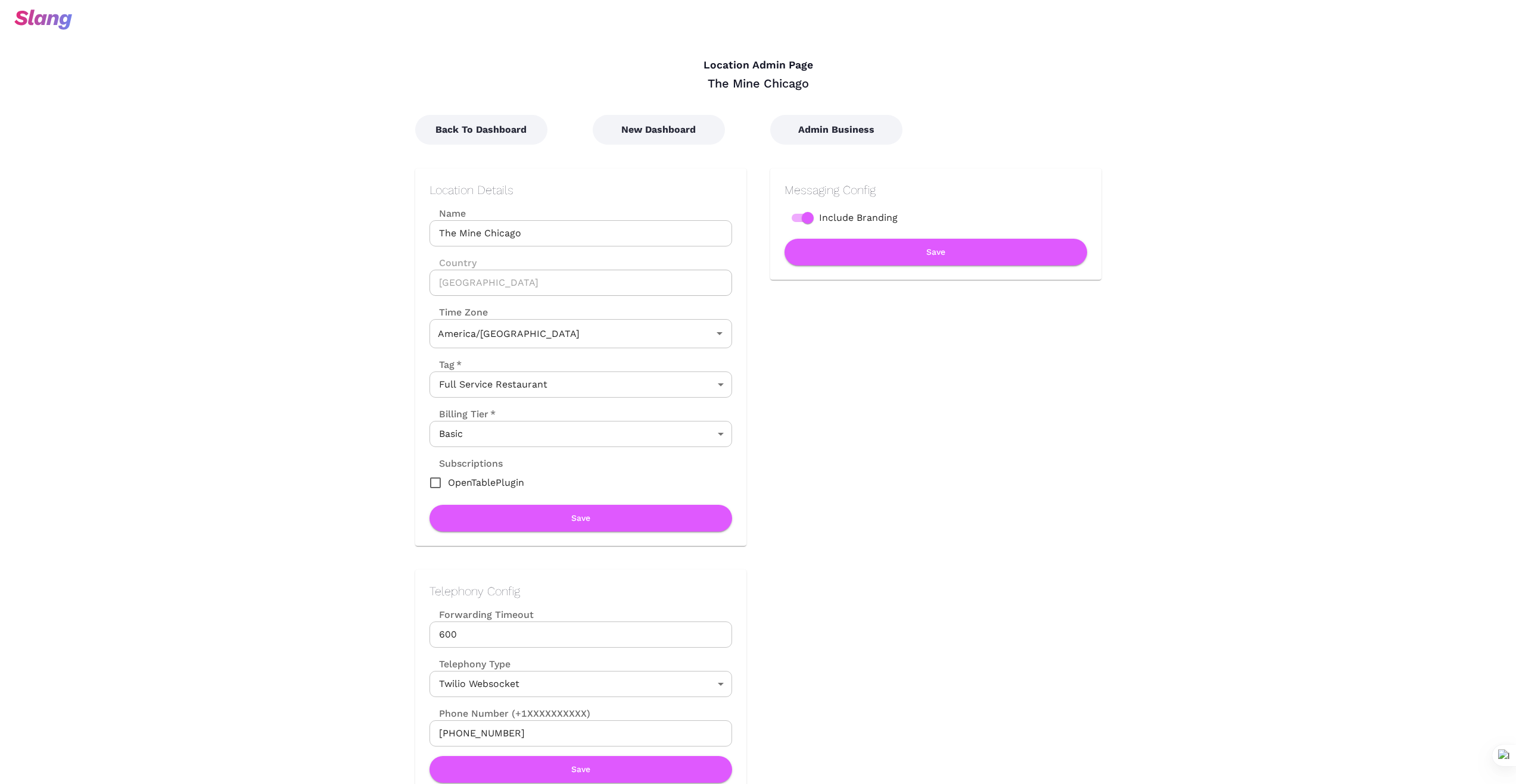
type input "Central Time"
click at [682, 130] on button "New Dashboard" at bounding box center [658, 129] width 132 height 30
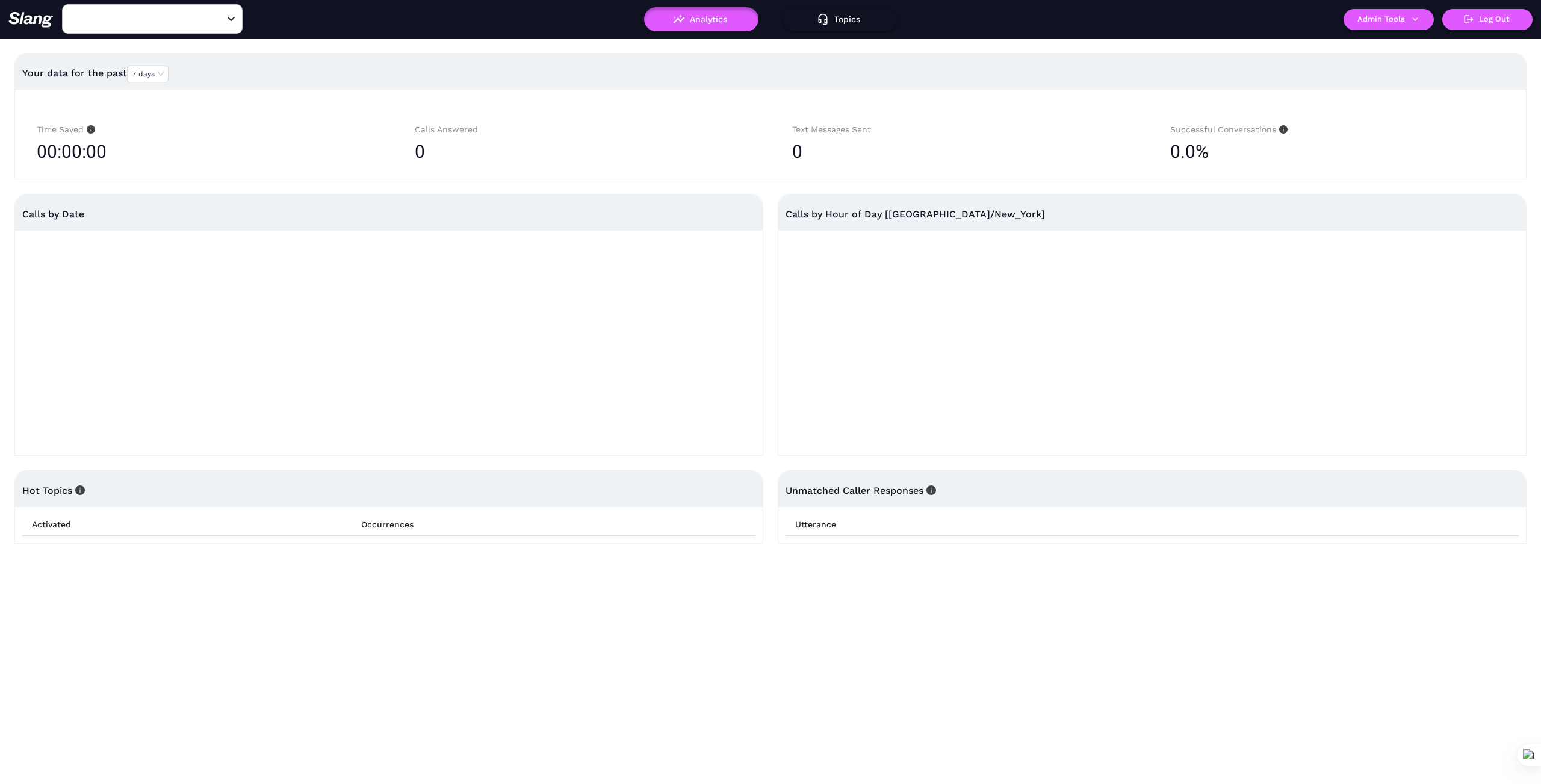
type input "1776"
click at [149, 21] on input "1776" at bounding box center [133, 18] width 133 height 18
type input "Guada"
drag, startPoint x: 149, startPoint y: 89, endPoint x: 189, endPoint y: 112, distance: 46.1
click at [150, 89] on li "Guadalajara's" at bounding box center [153, 85] width 180 height 22
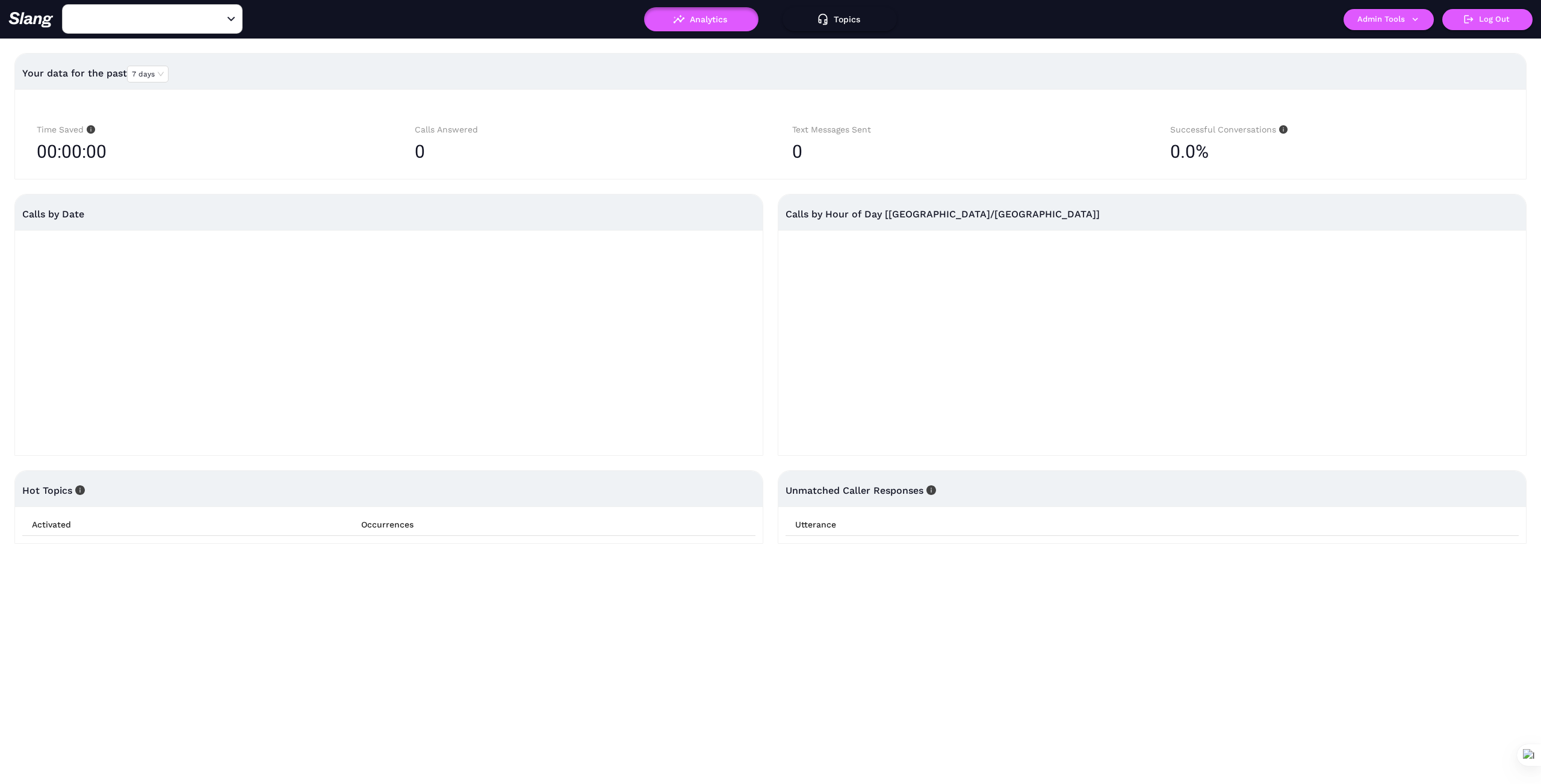
type input "Guadalajara's"
click at [1424, 20] on button "Admin Tools" at bounding box center [1388, 19] width 90 height 21
click at [1429, 45] on link "Manage current business" at bounding box center [1412, 46] width 118 height 14
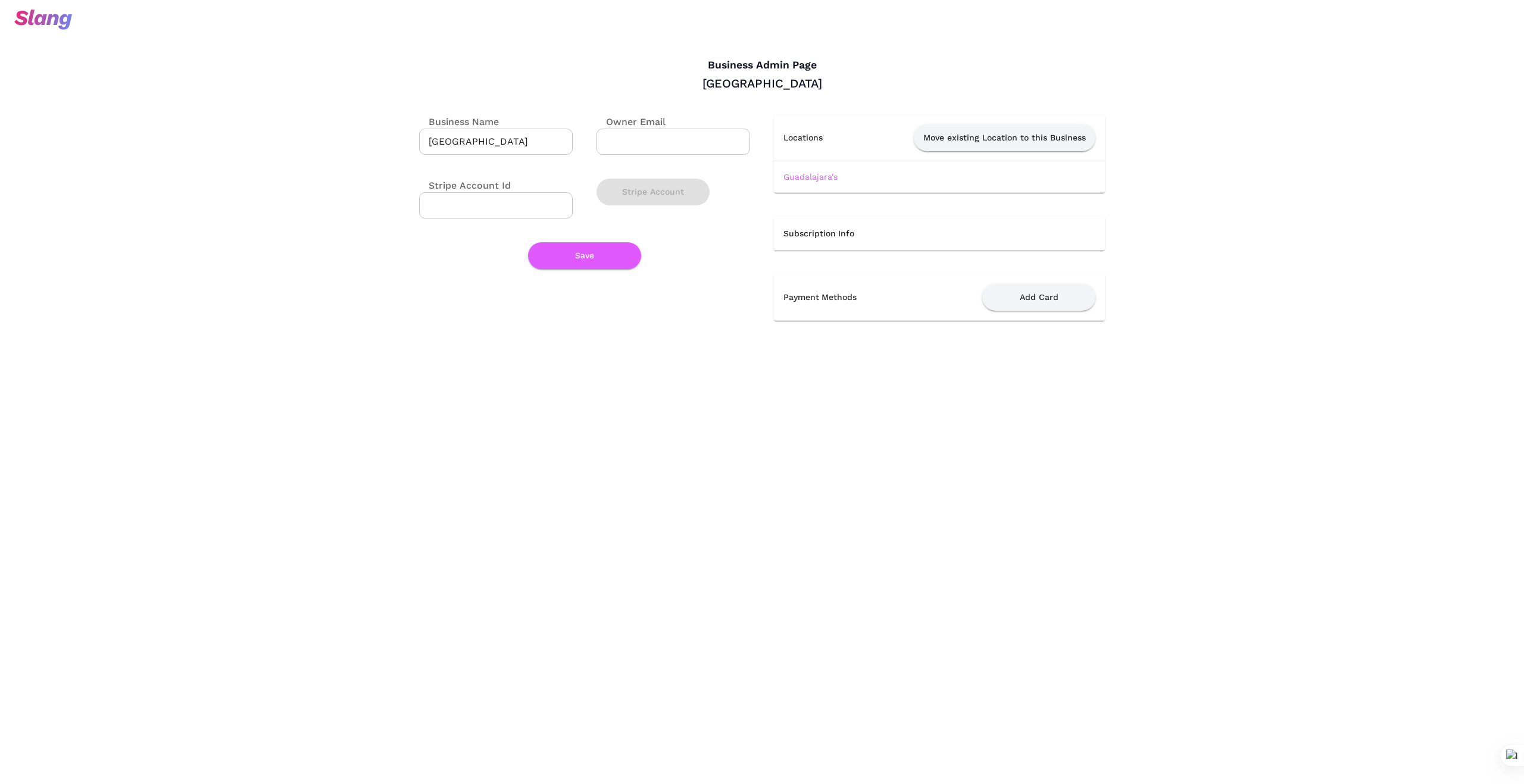
click at [827, 175] on link "Guadalajara's" at bounding box center [810, 177] width 54 height 9
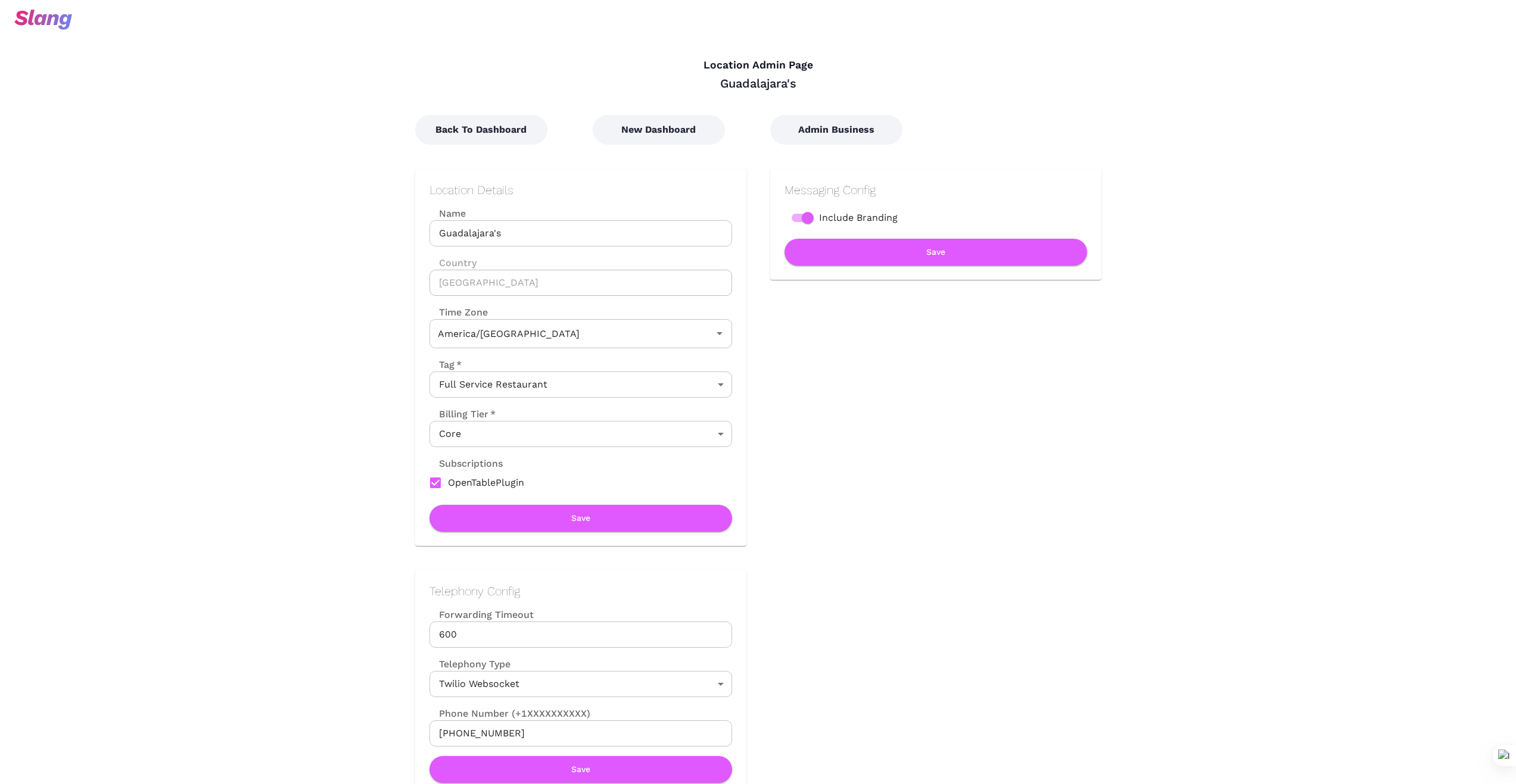
type input "[US_STATE] Time"
click at [653, 129] on button "New Dashboard" at bounding box center [658, 129] width 132 height 30
